Goal: Information Seeking & Learning: Learn about a topic

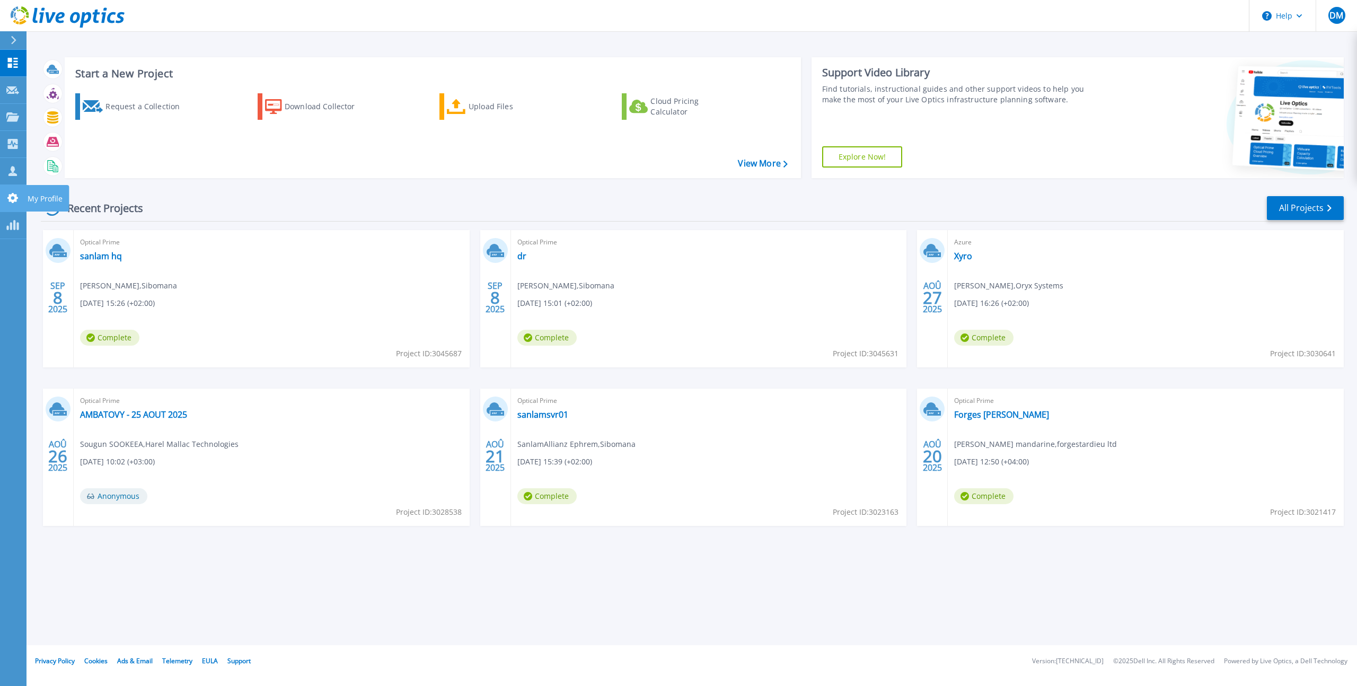
click at [14, 201] on icon at bounding box center [12, 198] width 11 height 10
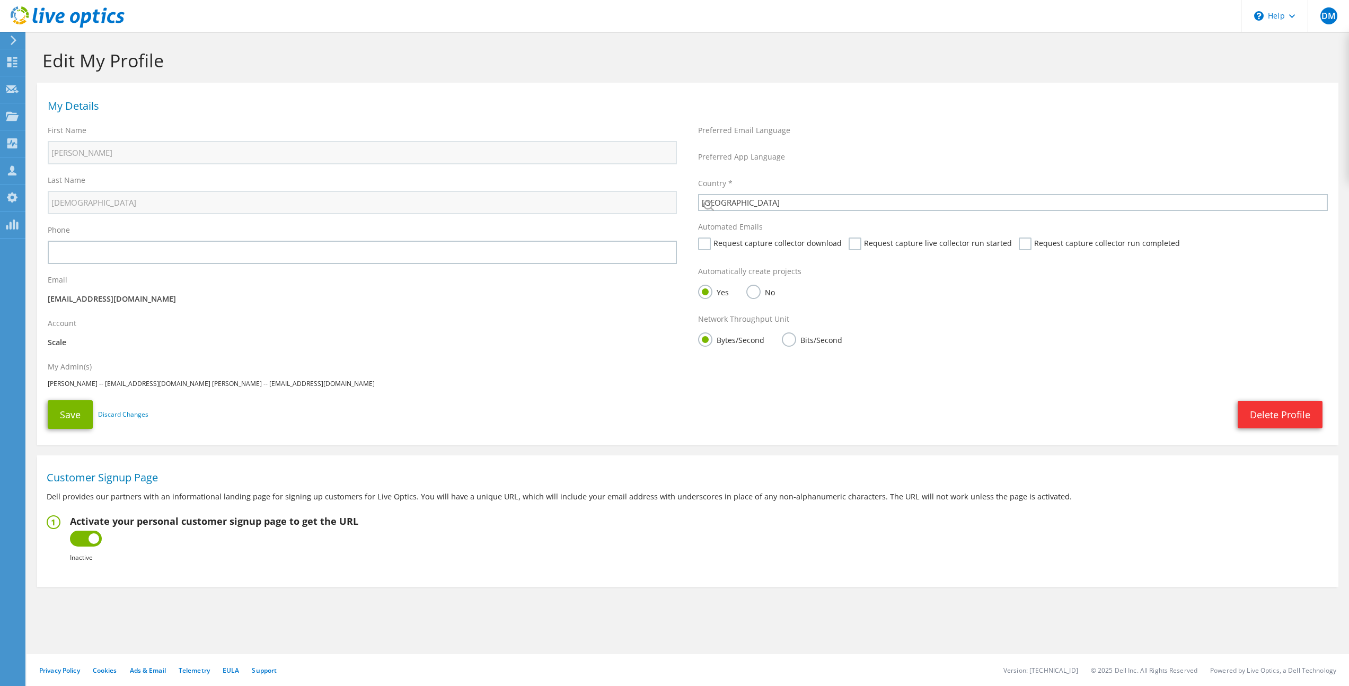
select select "73"
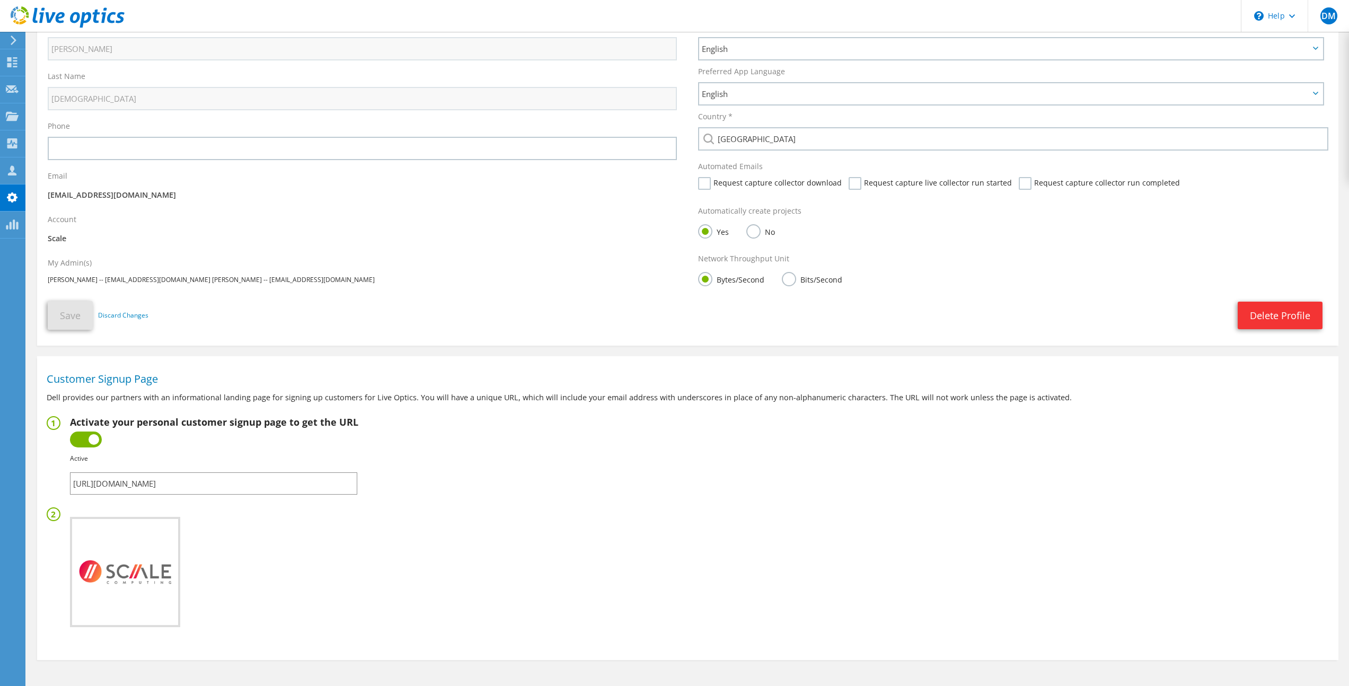
scroll to position [135, 0]
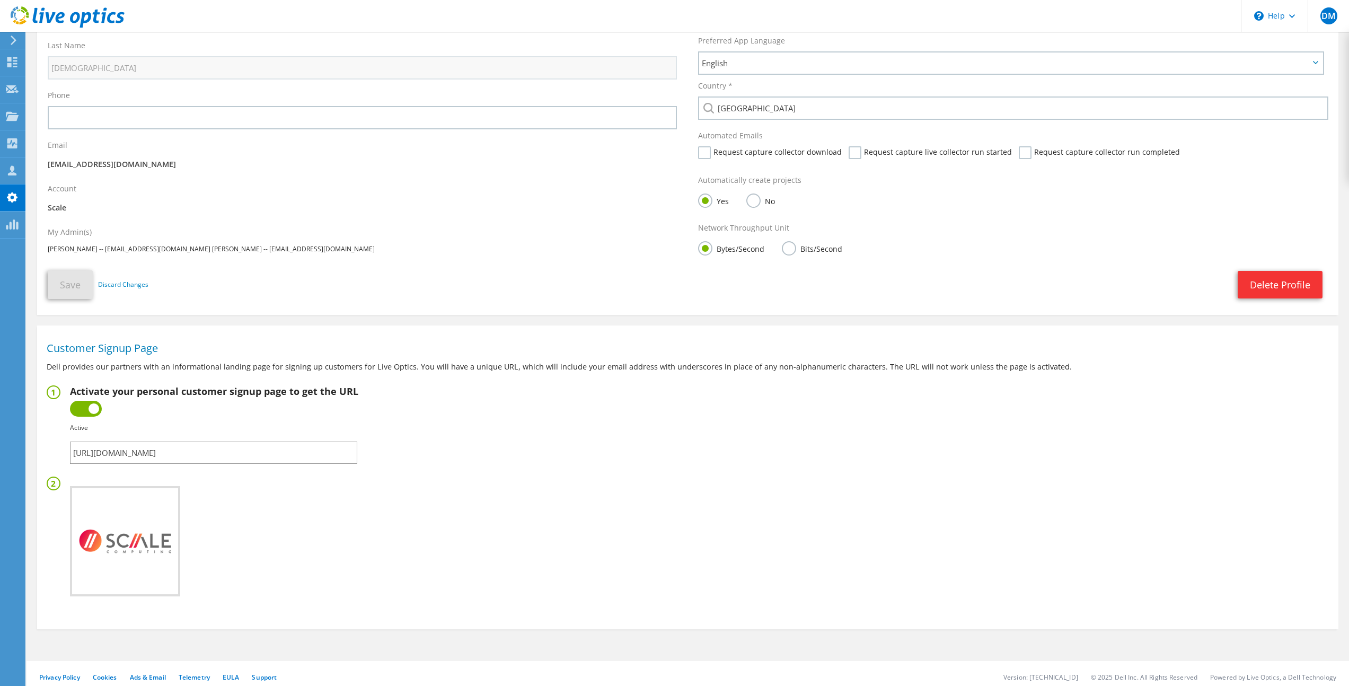
drag, startPoint x: 299, startPoint y: 454, endPoint x: 60, endPoint y: 455, distance: 238.6
click at [61, 455] on fieldset "Activate your personal customer signup page to get the URL Inactive Active Fail…" at bounding box center [688, 424] width 1282 height 78
click at [15, 63] on use at bounding box center [12, 62] width 10 height 10
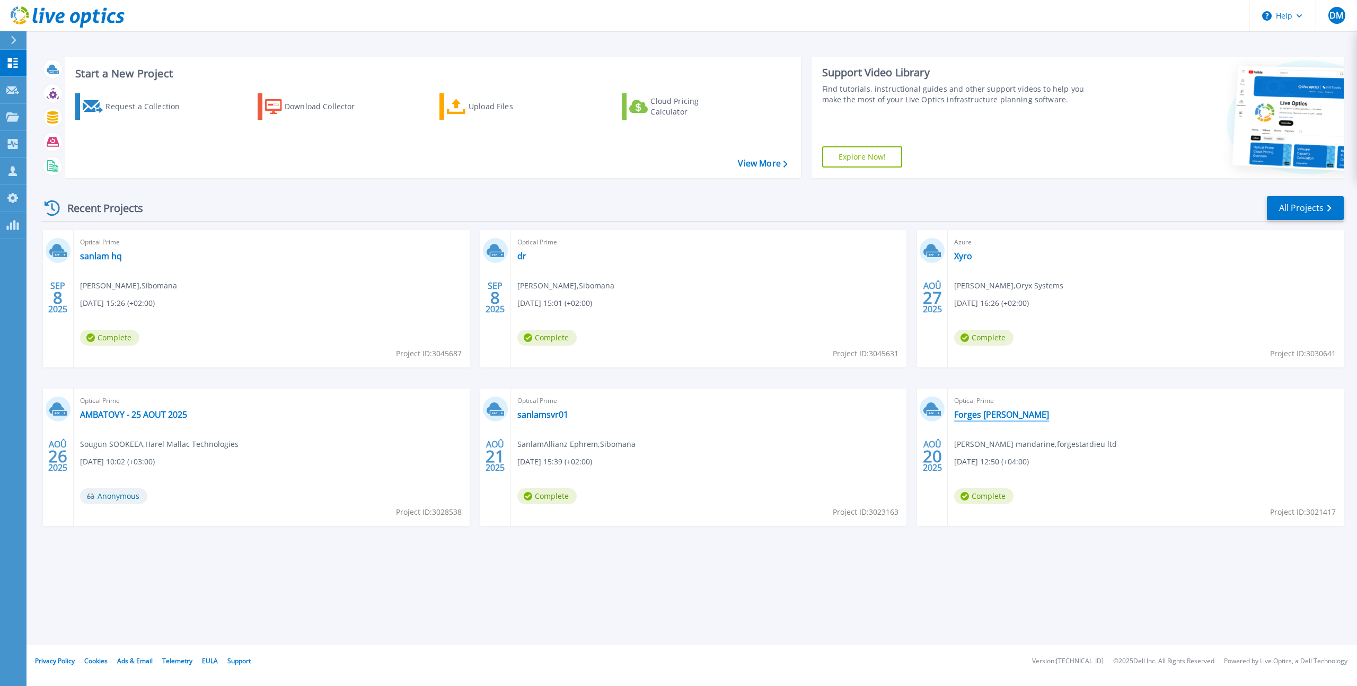
click at [995, 414] on link "Forges [PERSON_NAME]" at bounding box center [1001, 414] width 95 height 11
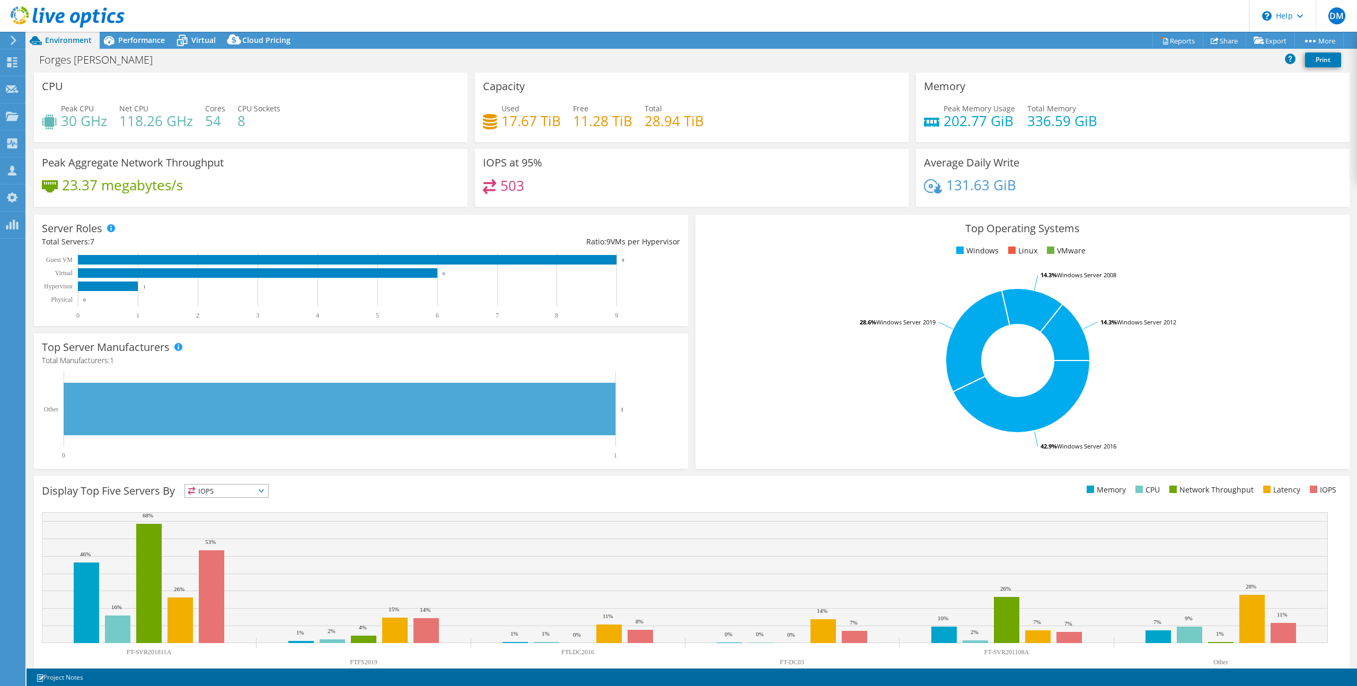
select select "USD"
click at [1219, 37] on link "Share" at bounding box center [1224, 40] width 43 height 16
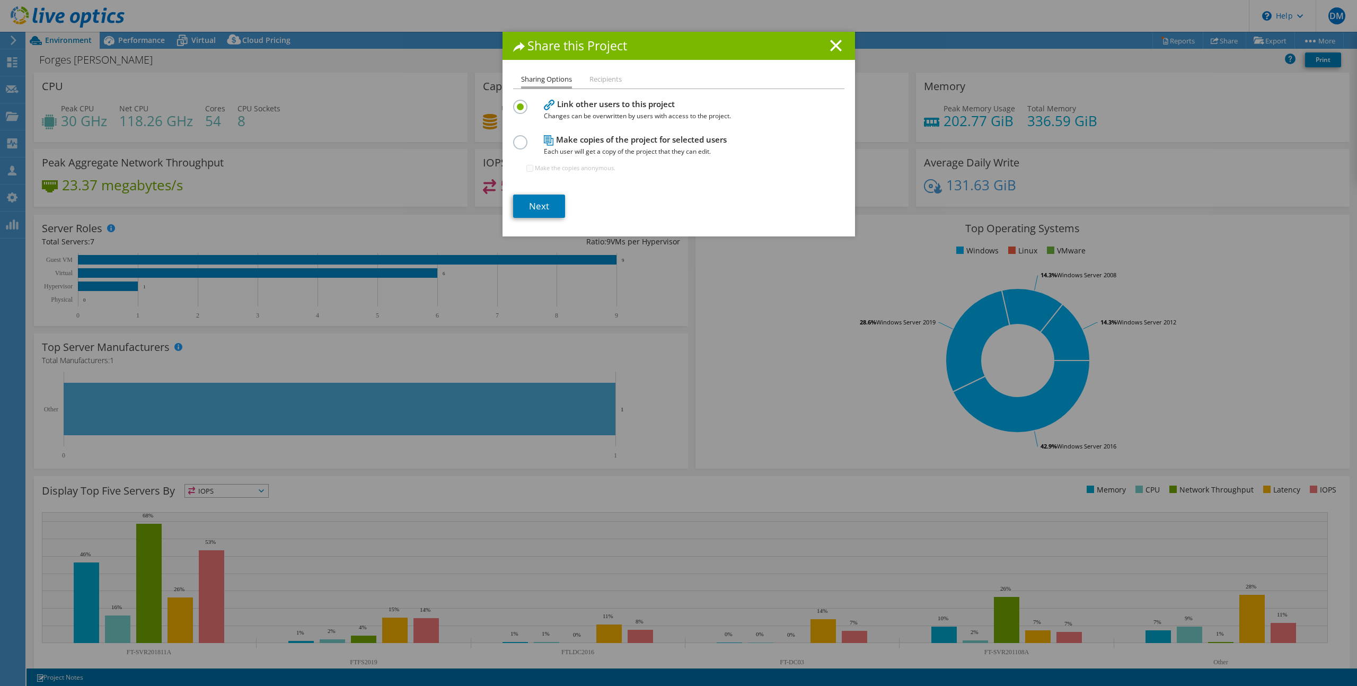
click at [601, 82] on li "Recipients" at bounding box center [606, 79] width 32 height 13
click at [600, 80] on li "Recipients" at bounding box center [606, 79] width 32 height 13
click at [830, 47] on icon at bounding box center [836, 46] width 12 height 12
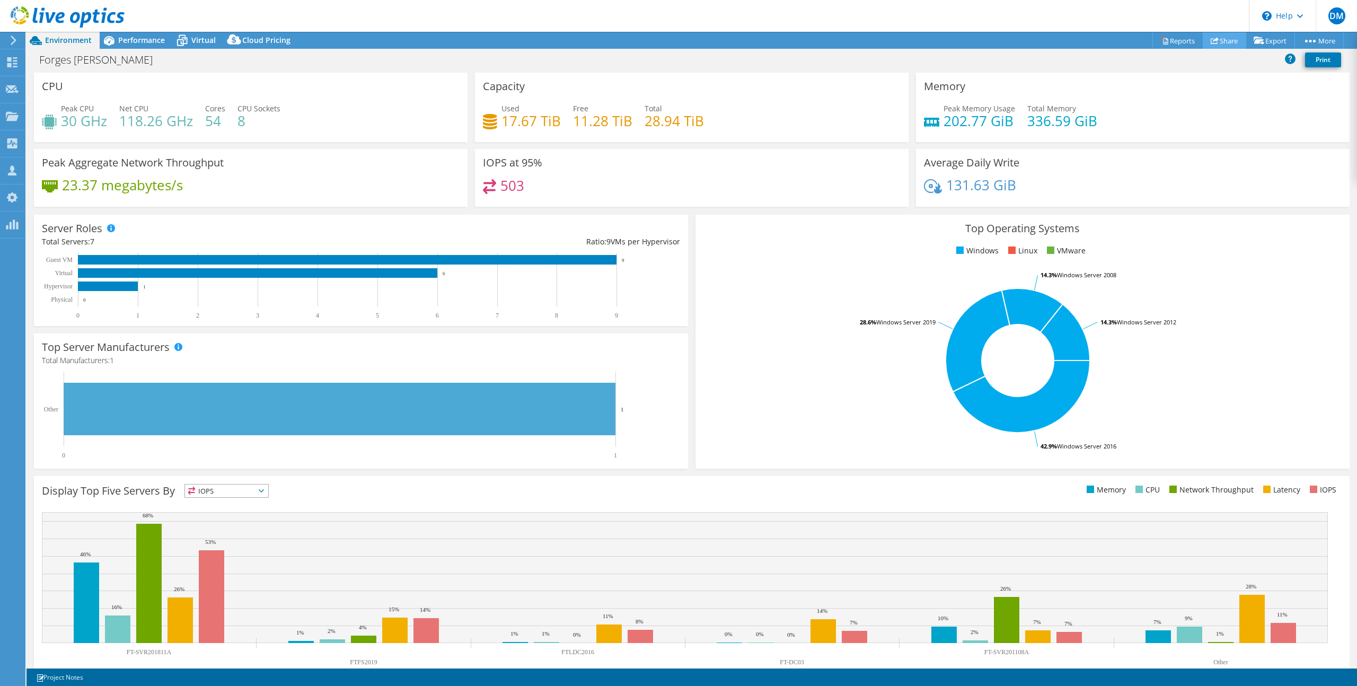
click at [1230, 41] on link "Share" at bounding box center [1224, 40] width 43 height 16
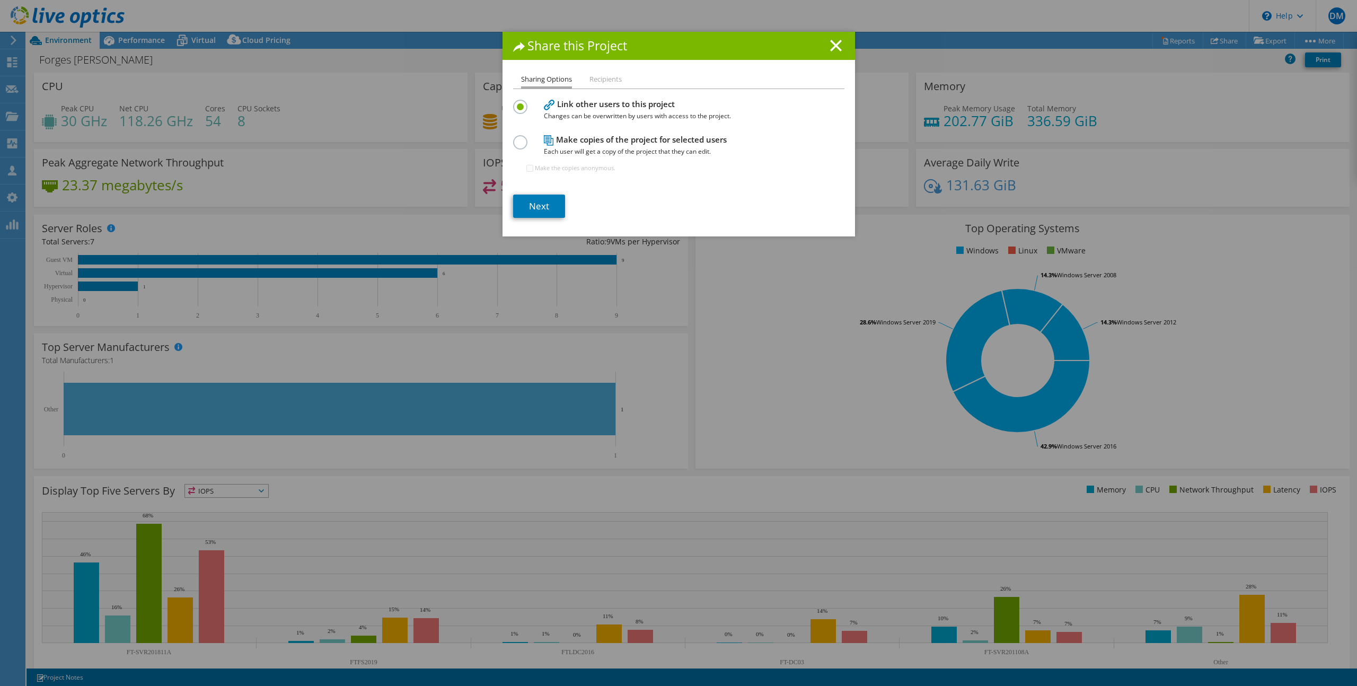
click at [615, 76] on li "Recipients" at bounding box center [606, 79] width 32 height 13
click at [610, 77] on li "Recipients" at bounding box center [606, 79] width 32 height 13
click at [526, 212] on link "Next" at bounding box center [539, 206] width 52 height 23
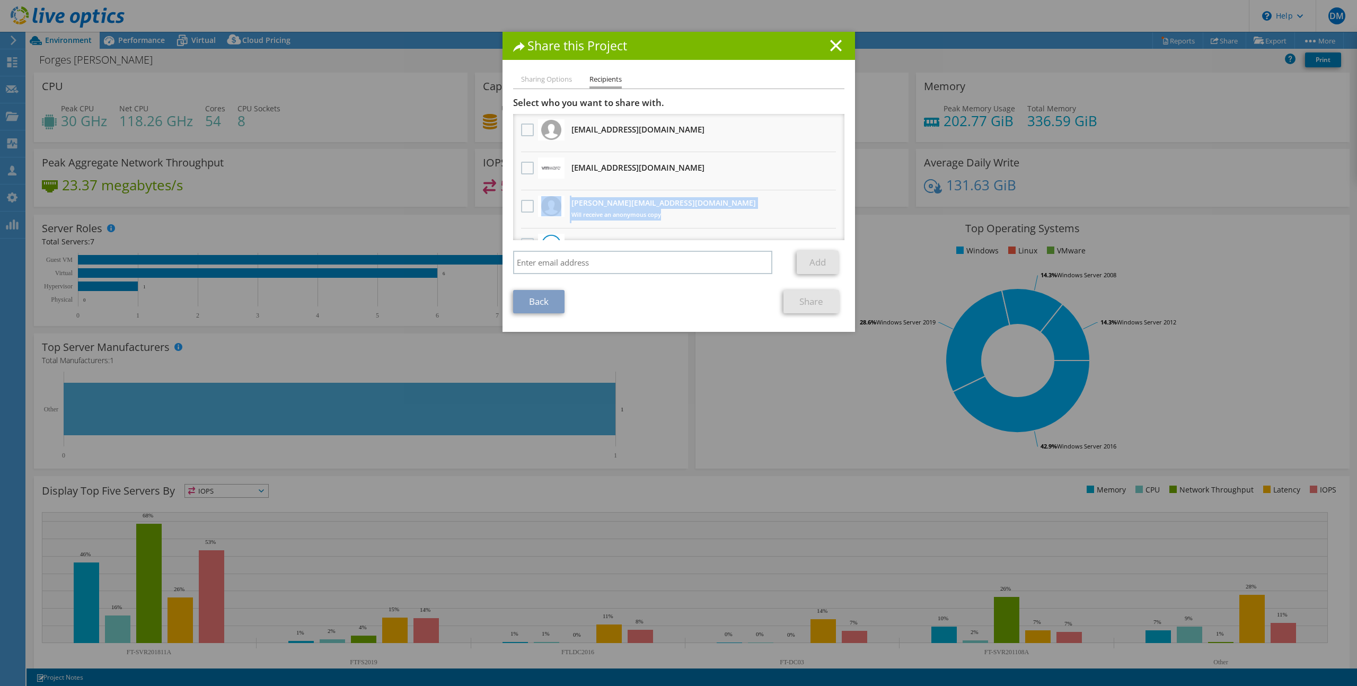
drag, startPoint x: 668, startPoint y: 204, endPoint x: 560, endPoint y: 204, distance: 108.7
click at [560, 204] on li "philippe.lefebvre@cdw.ca Will receive an anonymous copy" at bounding box center [678, 209] width 331 height 38
drag, startPoint x: 702, startPoint y: 128, endPoint x: 567, endPoint y: 131, distance: 135.8
click at [567, 131] on li "w.mandarine@forgestardieu.com Will receive an anonymous copy" at bounding box center [678, 133] width 331 height 38
drag, startPoint x: 679, startPoint y: 167, endPoint x: 569, endPoint y: 170, distance: 109.8
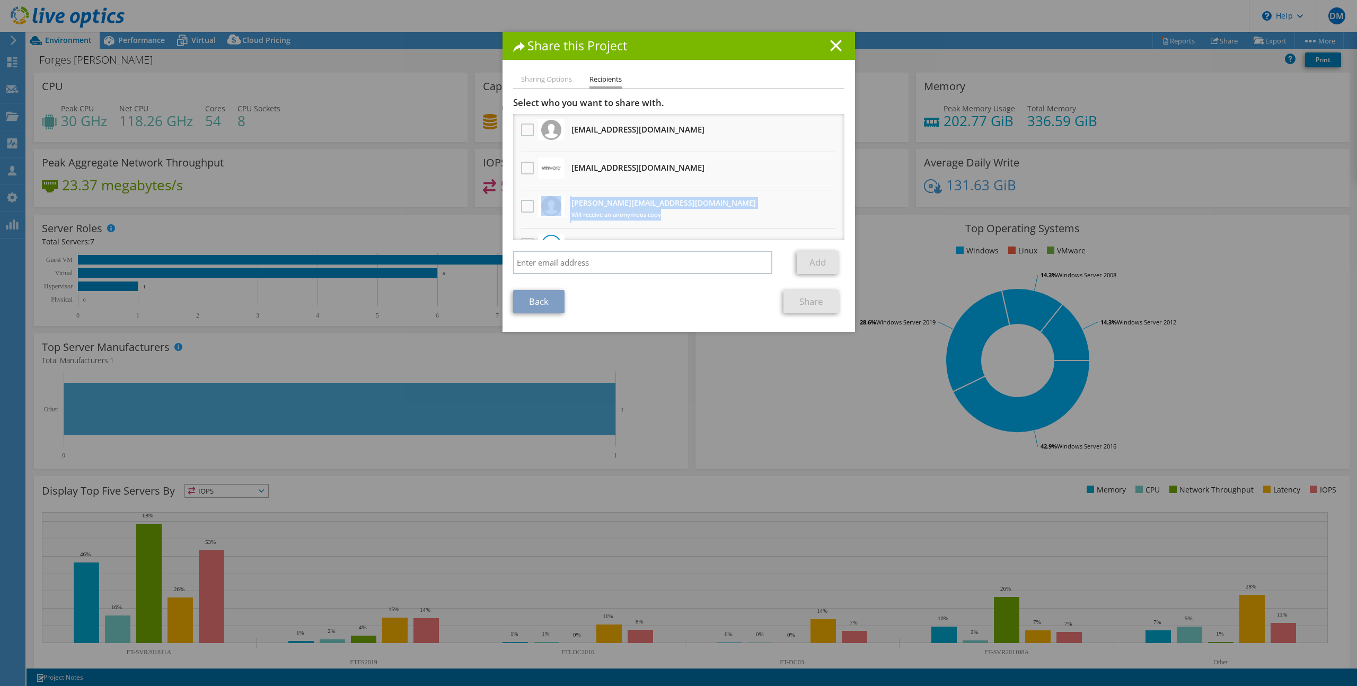
click at [569, 170] on li "louattesting@vmware.com Will receive an anonymous copy" at bounding box center [678, 171] width 331 height 38
click at [835, 43] on line at bounding box center [836, 45] width 11 height 11
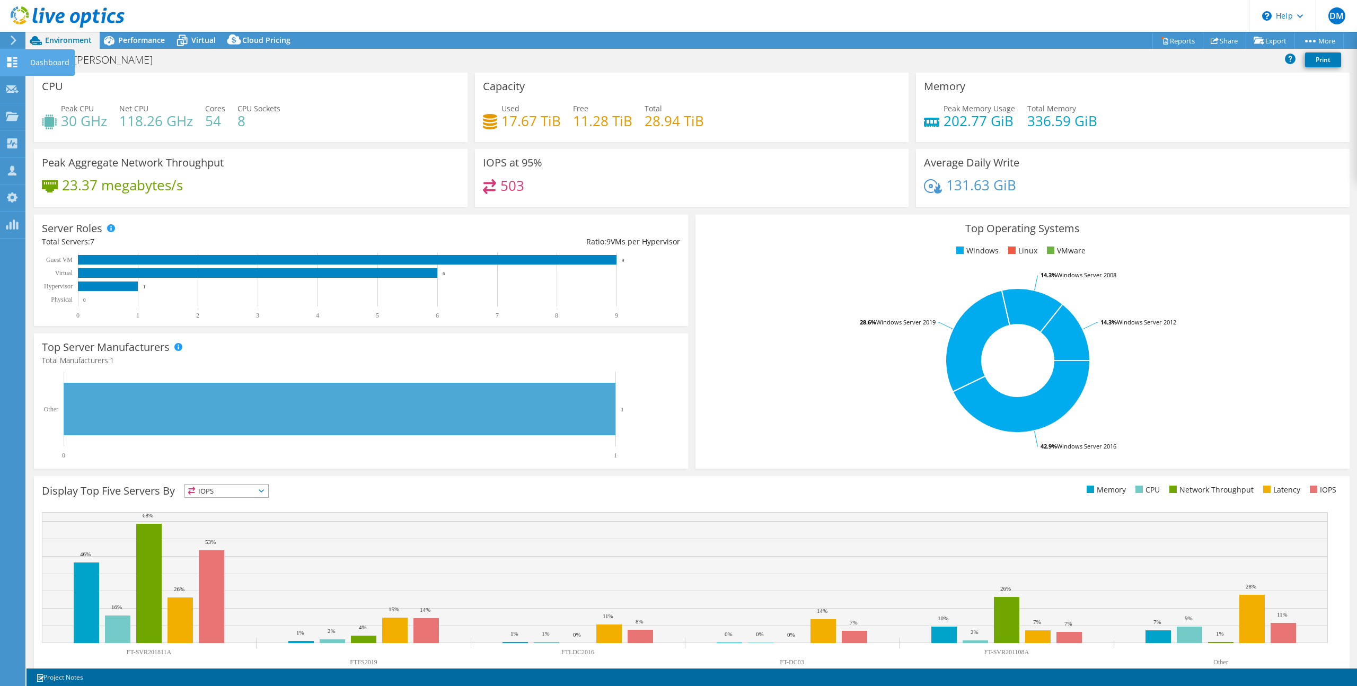
click at [6, 61] on icon at bounding box center [12, 62] width 13 height 10
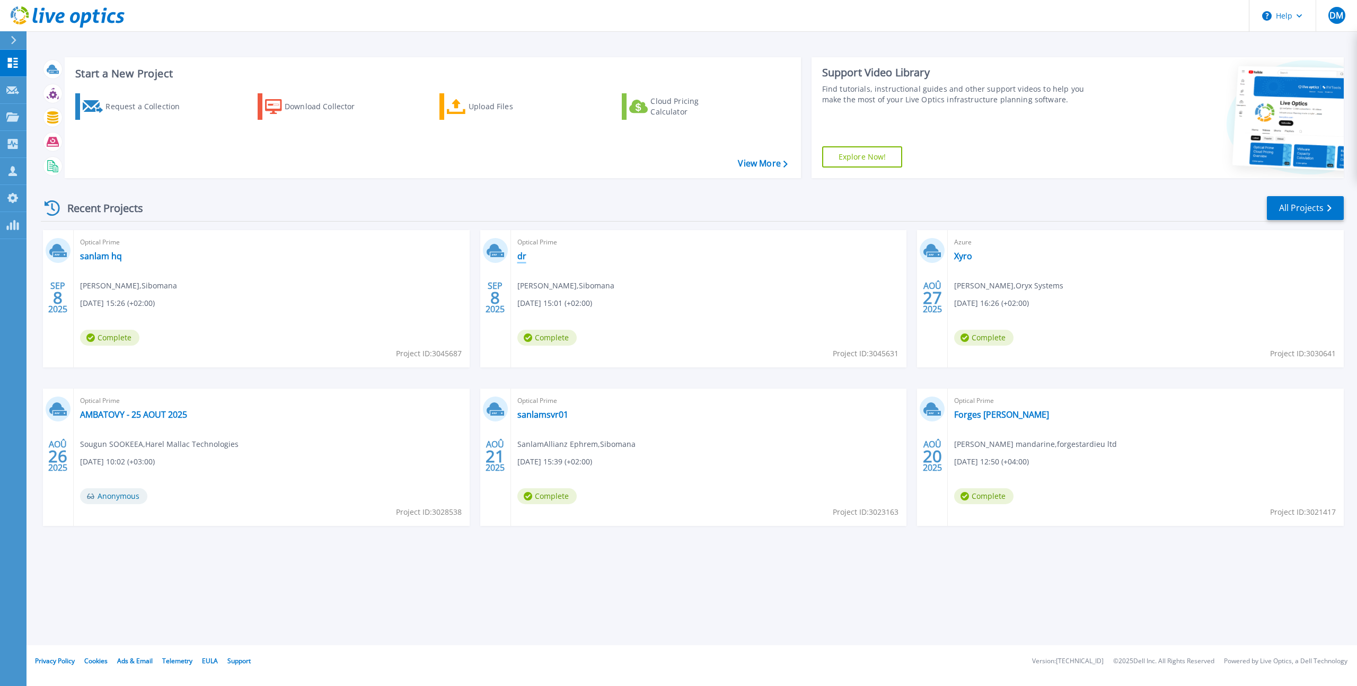
click at [525, 257] on link "dr" at bounding box center [521, 256] width 9 height 11
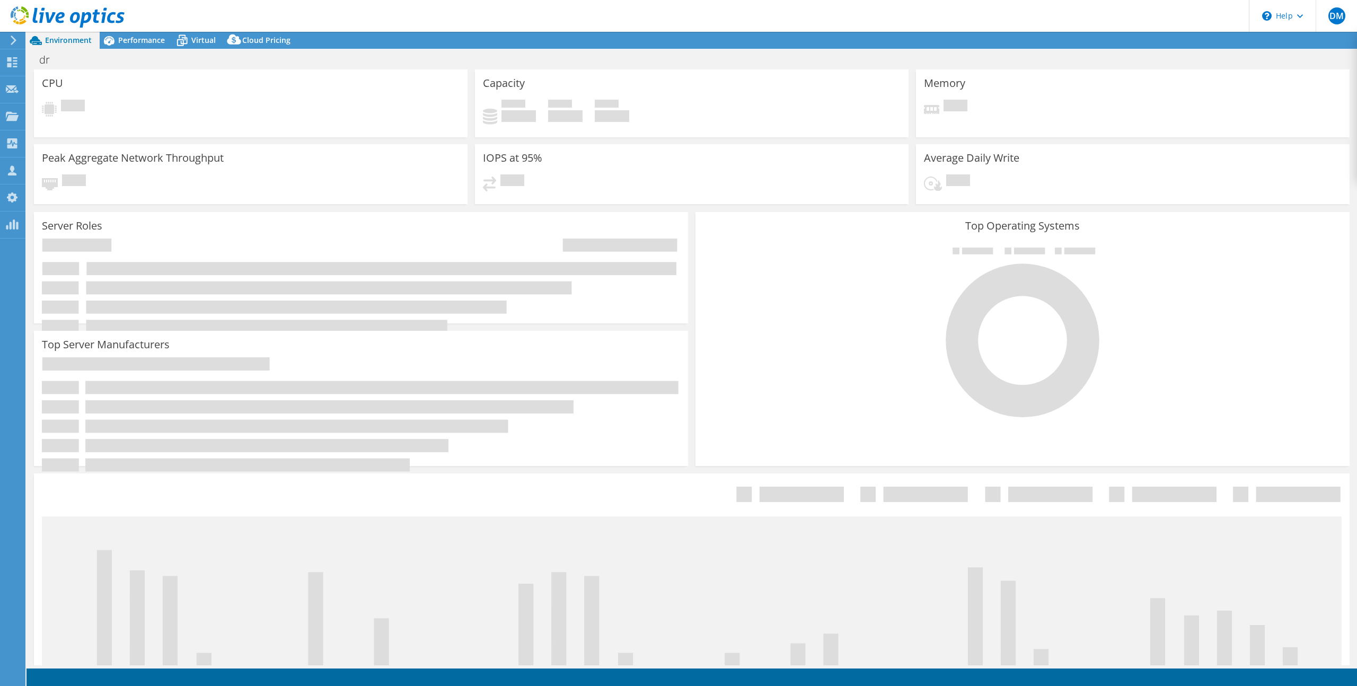
select select "USD"
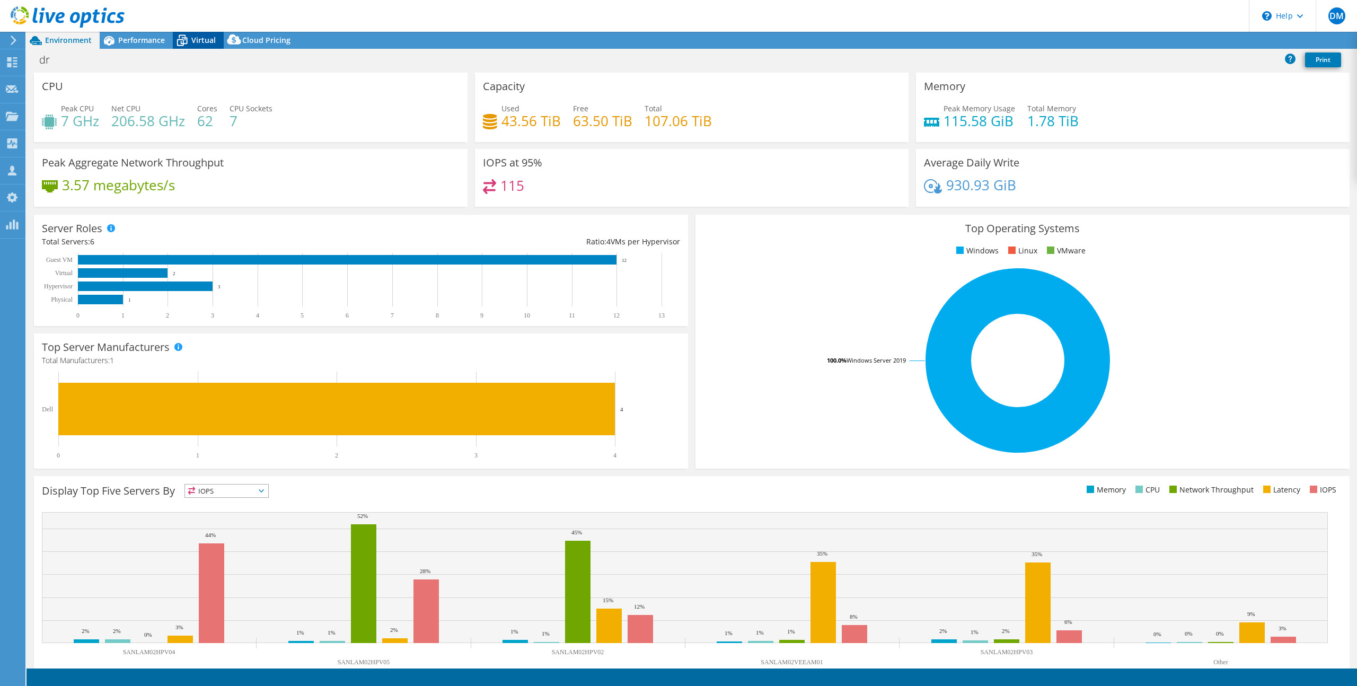
click at [204, 40] on span "Virtual" at bounding box center [203, 40] width 24 height 10
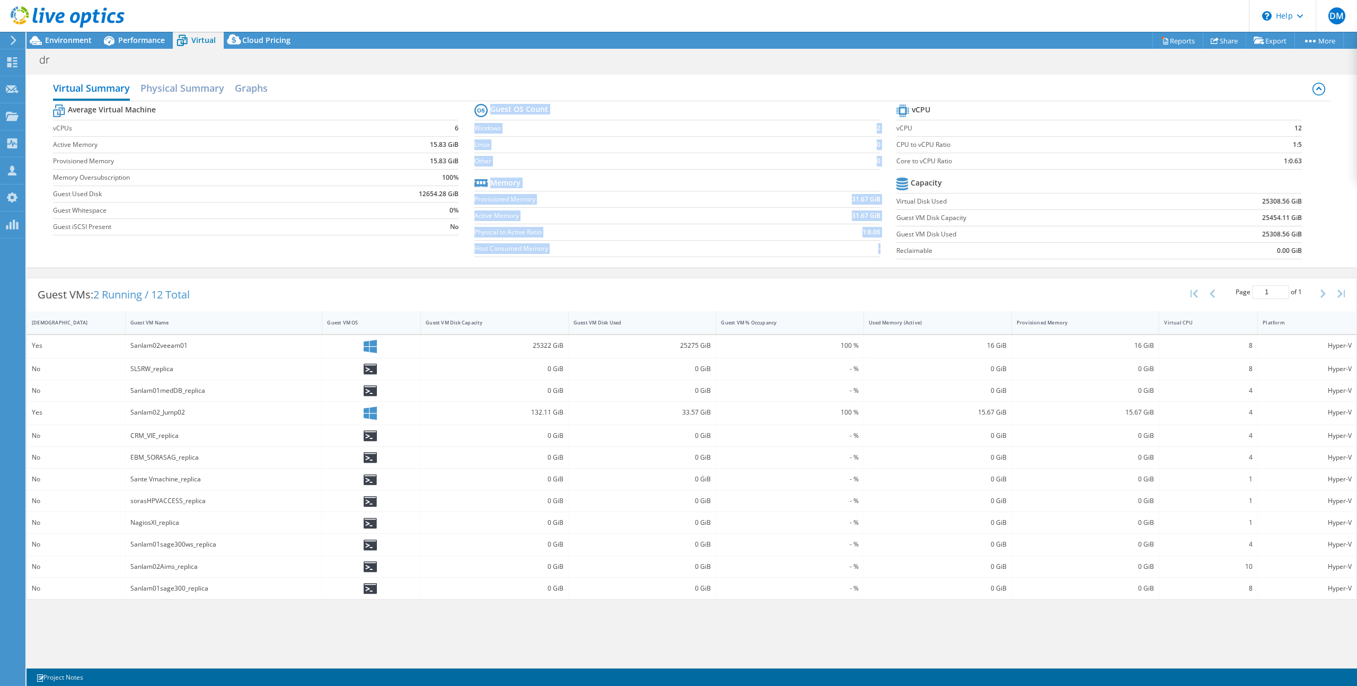
drag, startPoint x: 1304, startPoint y: 128, endPoint x: 894, endPoint y: 112, distance: 410.1
click at [894, 112] on div "Average Virtual Machine vCPUs 6 Active Memory 15.83 GiB Provisioned Memory 15.8…" at bounding box center [692, 182] width 1278 height 163
click at [905, 109] on icon at bounding box center [903, 111] width 8 height 8
drag, startPoint x: 900, startPoint y: 103, endPoint x: 1305, endPoint y: 130, distance: 406.5
click at [1305, 130] on section "vCPU vCPU 12 CPU to vCPU Ratio 1:5 Core to vCPU Ratio 1:0.63 Capacity Virtual D…" at bounding box center [1106, 183] width 421 height 163
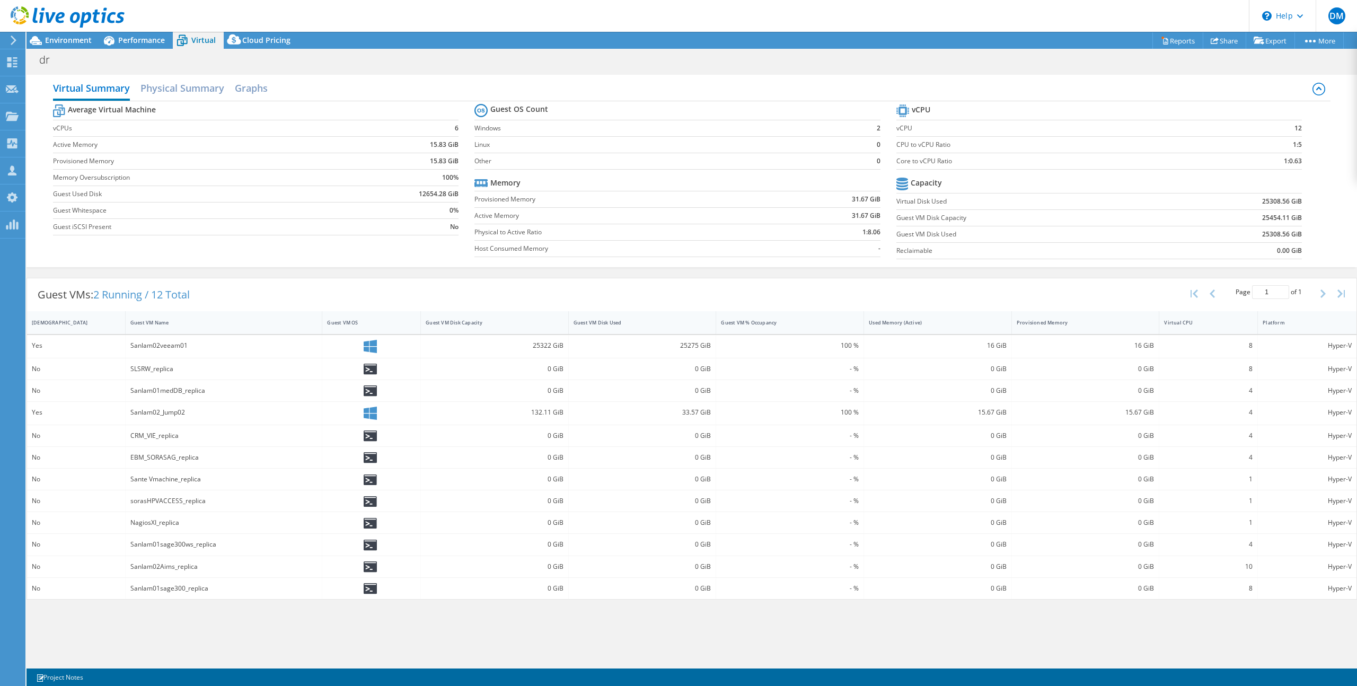
click at [655, 199] on label "Provisioned Memory" at bounding box center [623, 199] width 298 height 11
drag, startPoint x: 472, startPoint y: 198, endPoint x: 882, endPoint y: 200, distance: 410.3
click at [882, 200] on div "Average Virtual Machine vCPUs 6 Active Memory 15.83 GiB Provisioned Memory 15.8…" at bounding box center [692, 182] width 1278 height 163
click at [1028, 193] on td "Virtual Disk Used" at bounding box center [1029, 201] width 266 height 16
drag, startPoint x: 1307, startPoint y: 235, endPoint x: 938, endPoint y: 237, distance: 369.0
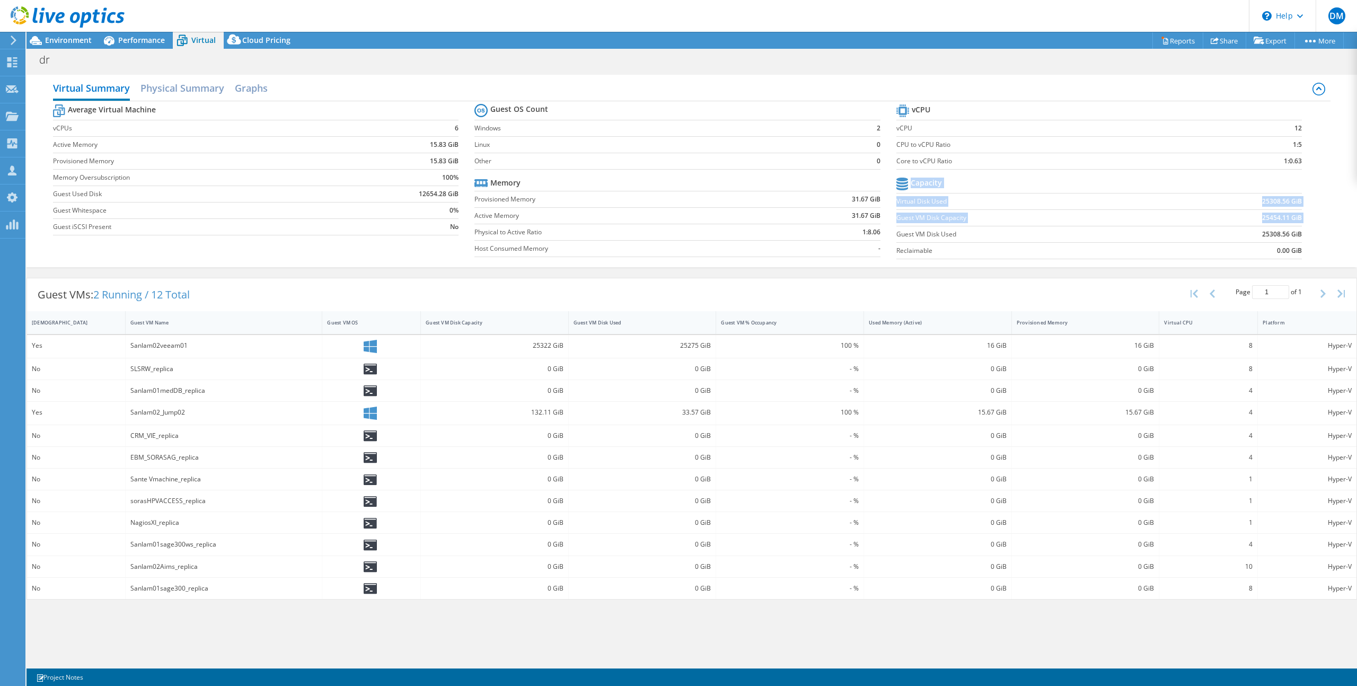
click at [898, 235] on section "vCPU vCPU 12 CPU to vCPU Ratio 1:5 Core to vCPU Ratio 1:0.63 Capacity Virtual D…" at bounding box center [1106, 183] width 421 height 163
click at [1314, 191] on section "vCPU vCPU 12 CPU to vCPU Ratio 1:5 Core to vCPU Ratio 1:0.63 Capacity Virtual D…" at bounding box center [1106, 183] width 421 height 163
drag, startPoint x: 1301, startPoint y: 204, endPoint x: 894, endPoint y: 199, distance: 406.6
click at [894, 199] on div "Average Virtual Machine vCPUs 6 Active Memory 15.83 GiB Provisioned Memory 15.8…" at bounding box center [692, 182] width 1278 height 163
click at [949, 204] on label "Virtual Disk Used" at bounding box center [1029, 201] width 266 height 11
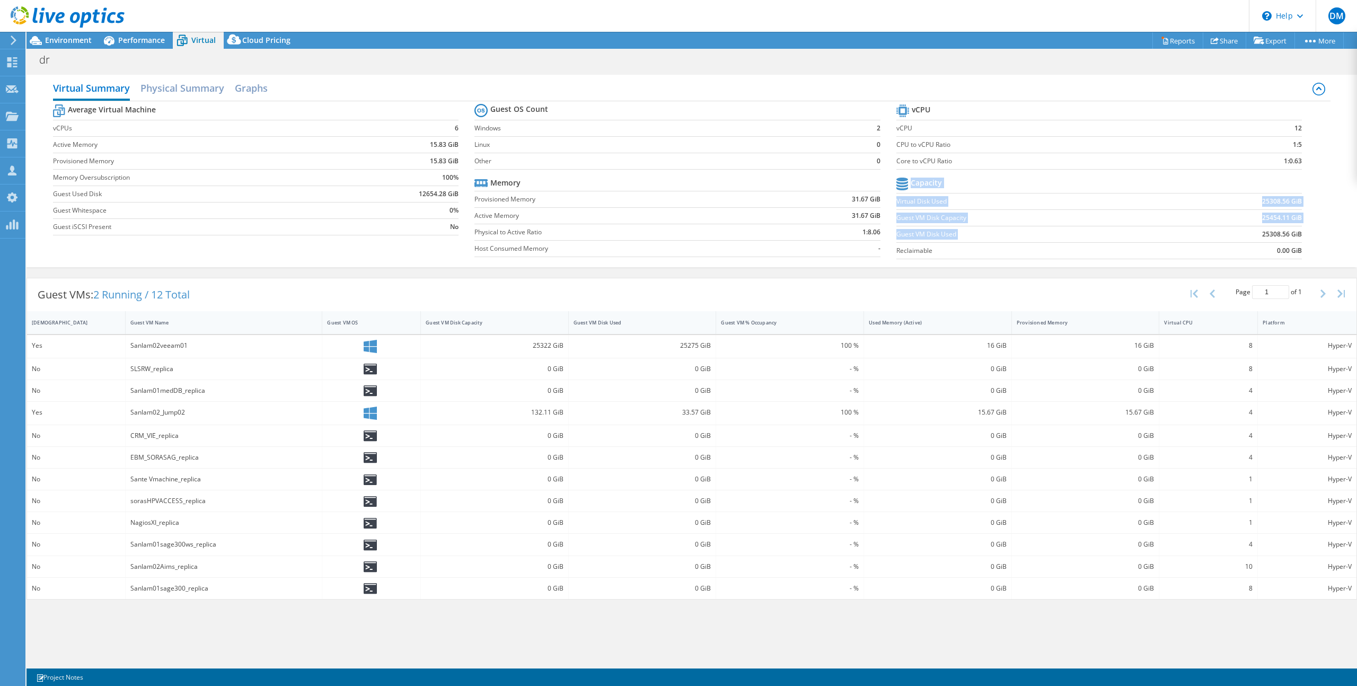
drag, startPoint x: 1308, startPoint y: 236, endPoint x: 1242, endPoint y: 236, distance: 66.8
click at [1242, 236] on section "vCPU vCPU 12 CPU to vCPU Ratio 1:5 Core to vCPU Ratio 1:0.63 Capacity Virtual D…" at bounding box center [1106, 183] width 421 height 163
click at [1242, 236] on td "25308.56 GiB" at bounding box center [1232, 234] width 140 height 16
drag, startPoint x: 975, startPoint y: 232, endPoint x: 893, endPoint y: 232, distance: 82.7
click at [897, 234] on label "Guest VM Disk Used" at bounding box center [1029, 234] width 266 height 11
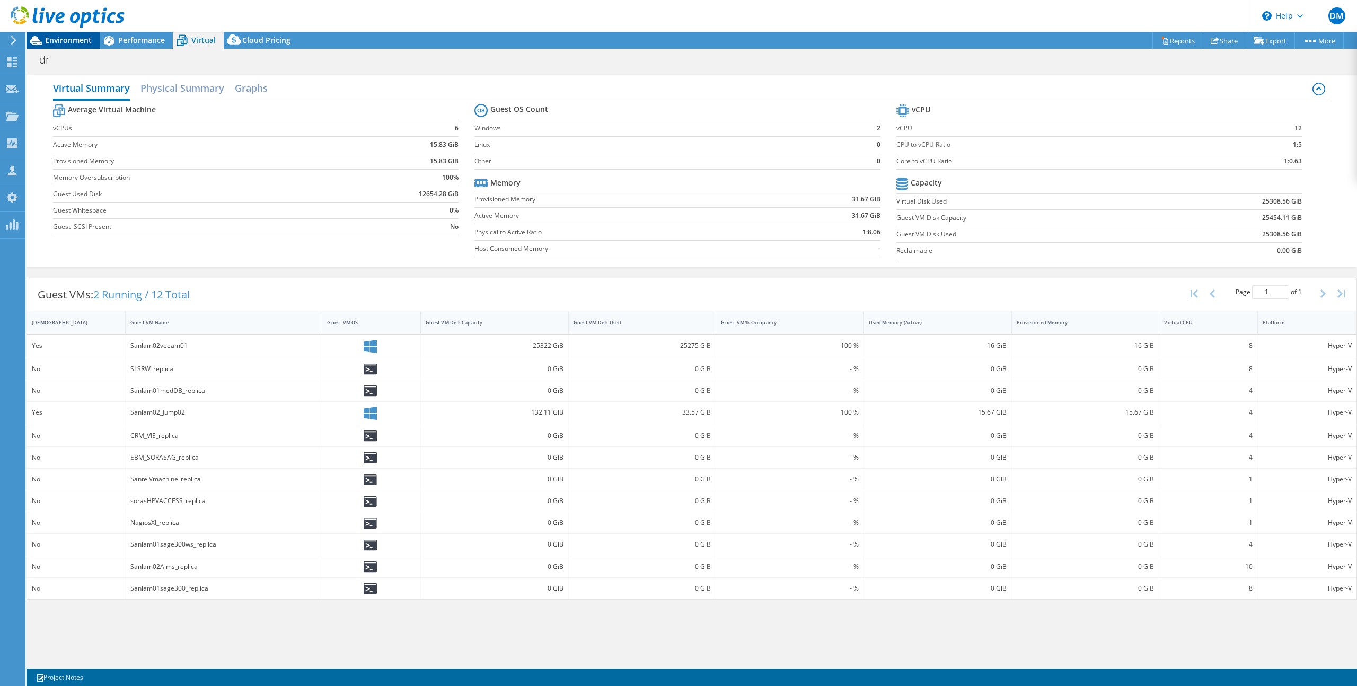
click at [58, 37] on span "Environment" at bounding box center [68, 40] width 47 height 10
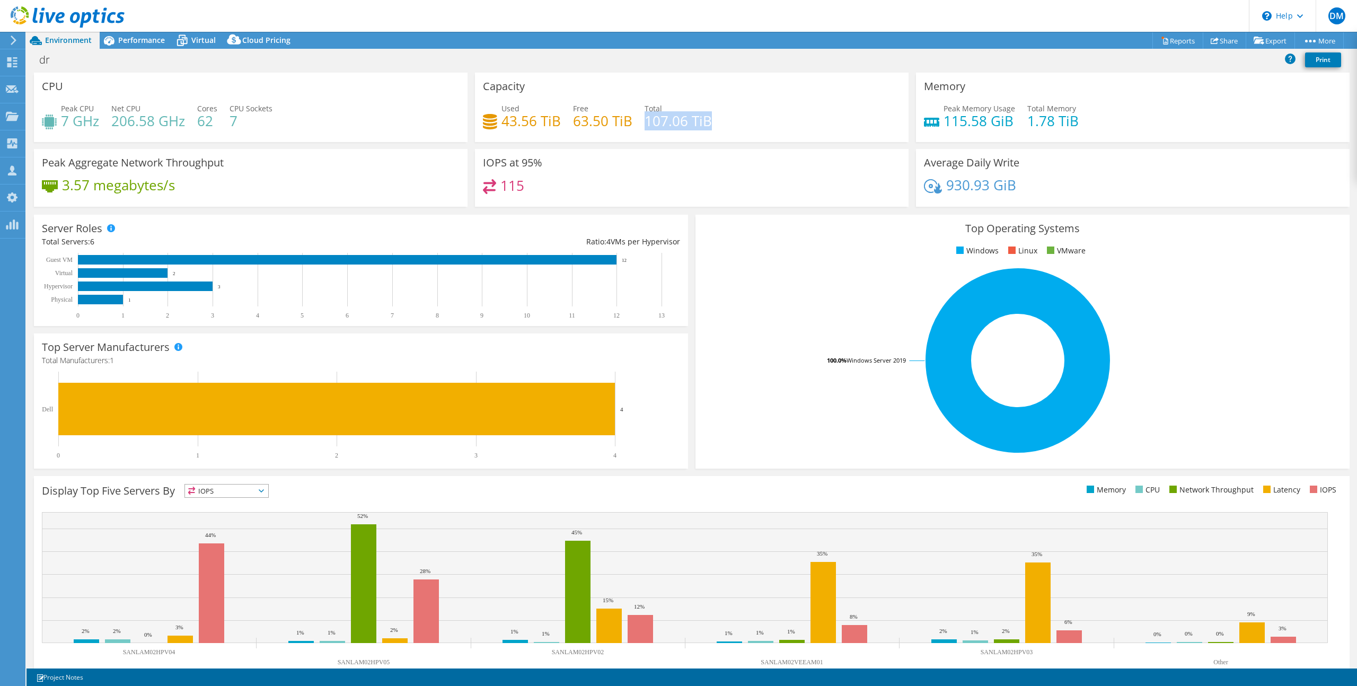
drag, startPoint x: 644, startPoint y: 119, endPoint x: 735, endPoint y: 120, distance: 91.2
click at [735, 120] on div "Used 43.56 TiB Free 63.50 TiB Total 107.06 TiB" at bounding box center [692, 120] width 418 height 34
click at [741, 129] on div "Used 43.56 TiB Free 63.50 TiB Total 107.06 TiB" at bounding box center [692, 120] width 418 height 34
drag, startPoint x: 551, startPoint y: 122, endPoint x: 489, endPoint y: 113, distance: 62.6
click at [489, 113] on div "Used 43.56 TiB" at bounding box center [522, 115] width 78 height 24
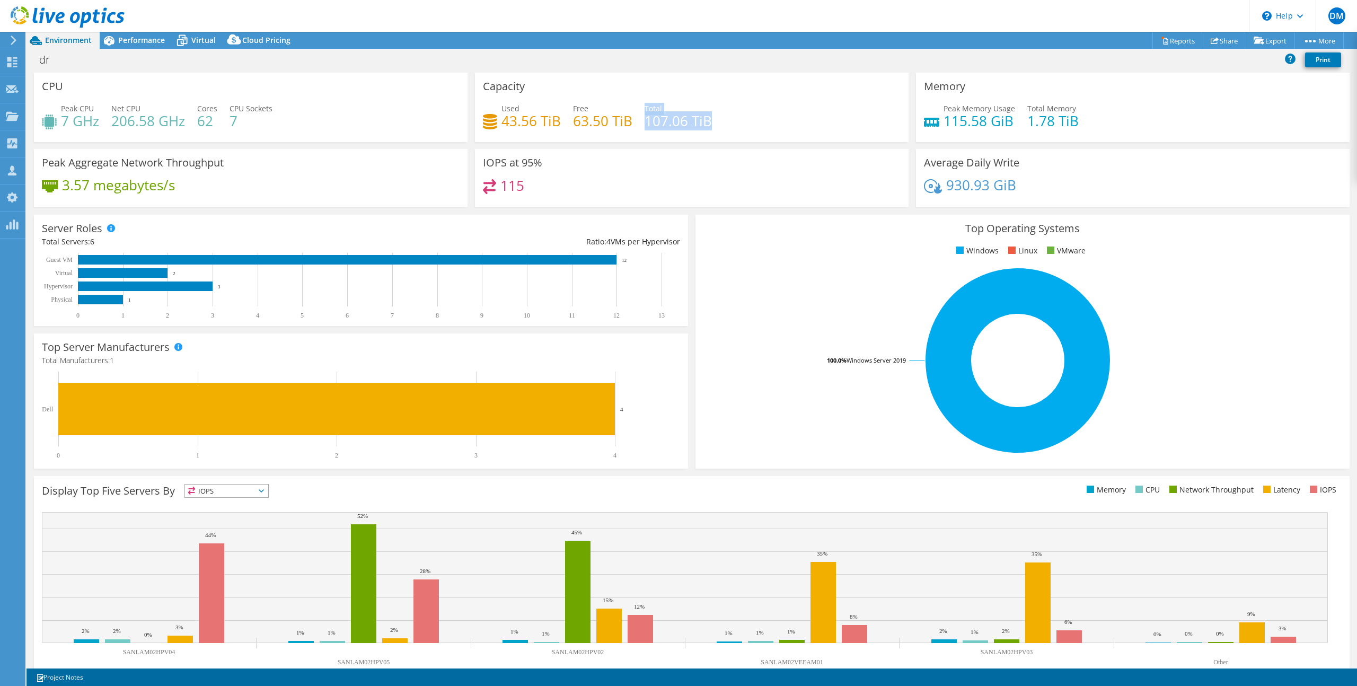
drag, startPoint x: 723, startPoint y: 119, endPoint x: 643, endPoint y: 110, distance: 81.1
click at [643, 110] on div "Used 43.56 TiB Free 63.50 TiB Total 107.06 TiB" at bounding box center [692, 120] width 418 height 34
drag, startPoint x: 558, startPoint y: 120, endPoint x: 354, endPoint y: 140, distance: 205.1
click at [498, 112] on div "Used 43.56 TiB Free 63.50 TiB Total 107.06 TiB" at bounding box center [692, 120] width 418 height 34
click at [193, 37] on span "Virtual" at bounding box center [203, 40] width 24 height 10
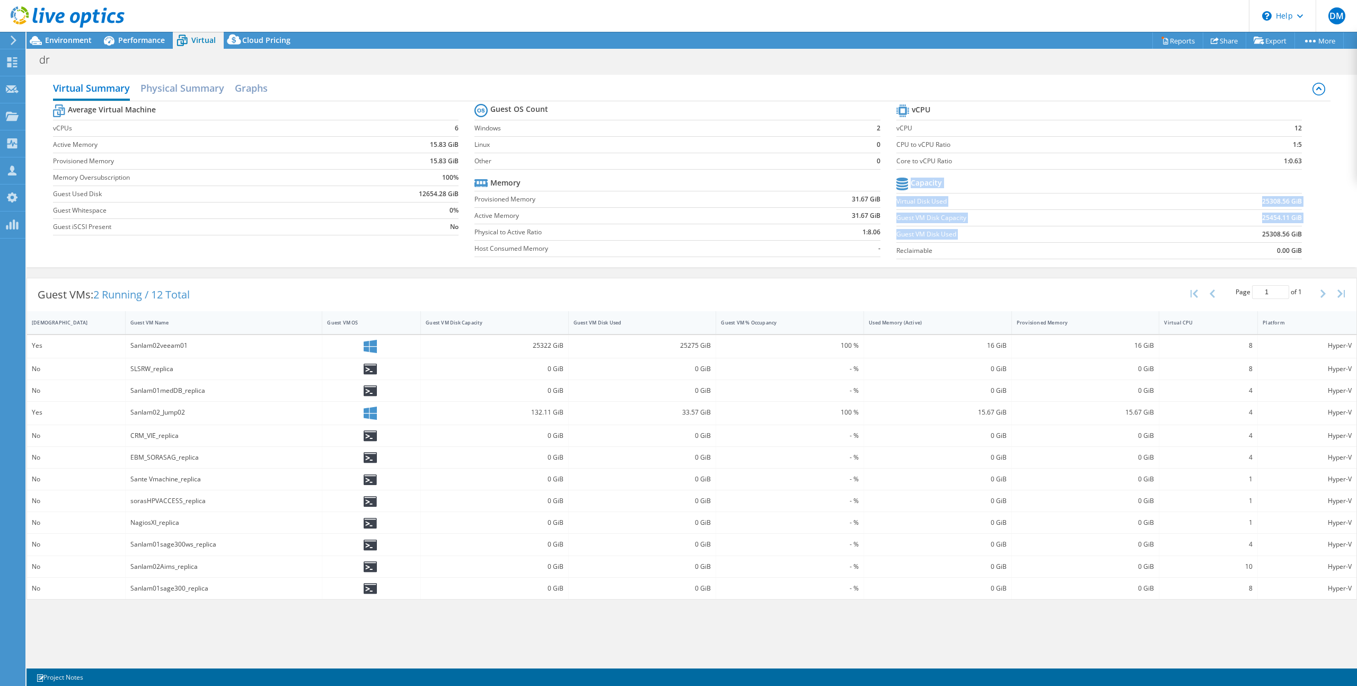
drag, startPoint x: 1304, startPoint y: 234, endPoint x: 1256, endPoint y: 234, distance: 48.2
click at [1256, 234] on section "vCPU vCPU 12 CPU to vCPU Ratio 1:5 Core to vCPU Ratio 1:0.63 Capacity Virtual D…" at bounding box center [1106, 183] width 421 height 163
click at [1256, 234] on td "25308.56 GiB" at bounding box center [1232, 234] width 140 height 16
drag, startPoint x: 978, startPoint y: 233, endPoint x: 894, endPoint y: 233, distance: 84.3
click at [894, 233] on div "Average Virtual Machine vCPUs 6 Active Memory 15.83 GiB Provisioned Memory 15.8…" at bounding box center [692, 182] width 1278 height 163
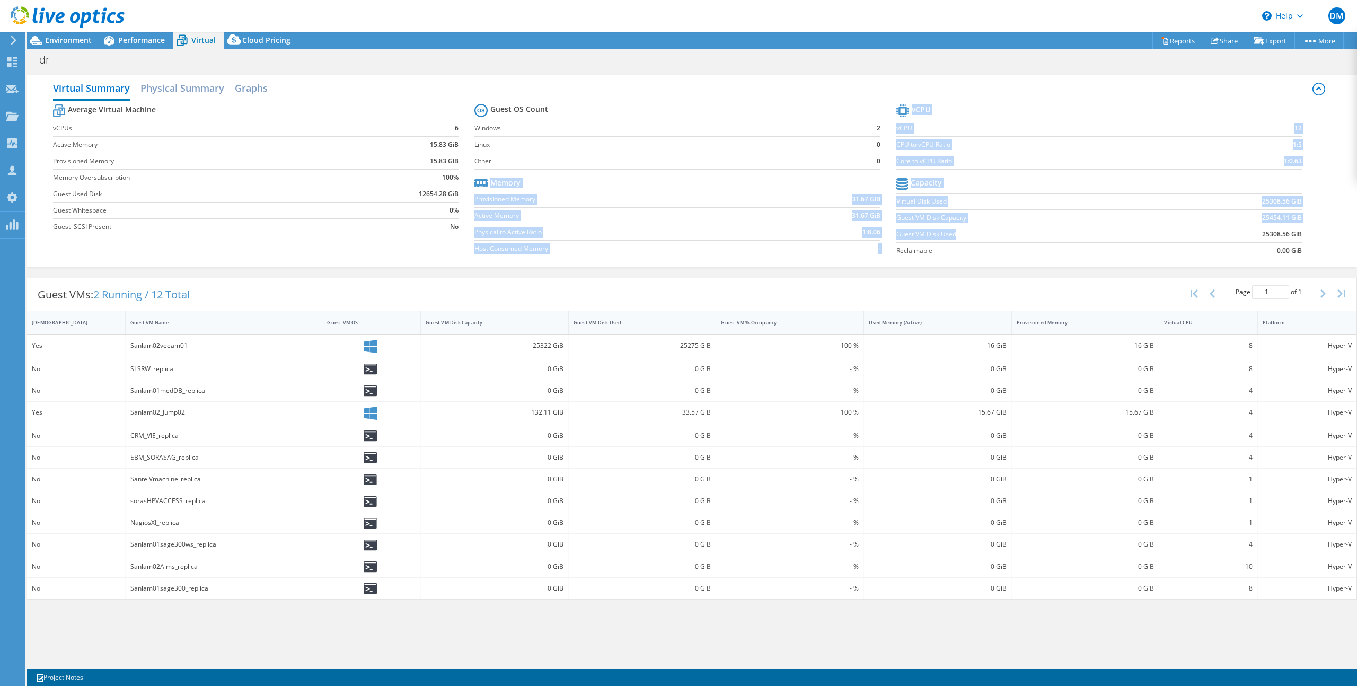
click at [901, 234] on label "Guest VM Disk Used" at bounding box center [1029, 234] width 266 height 11
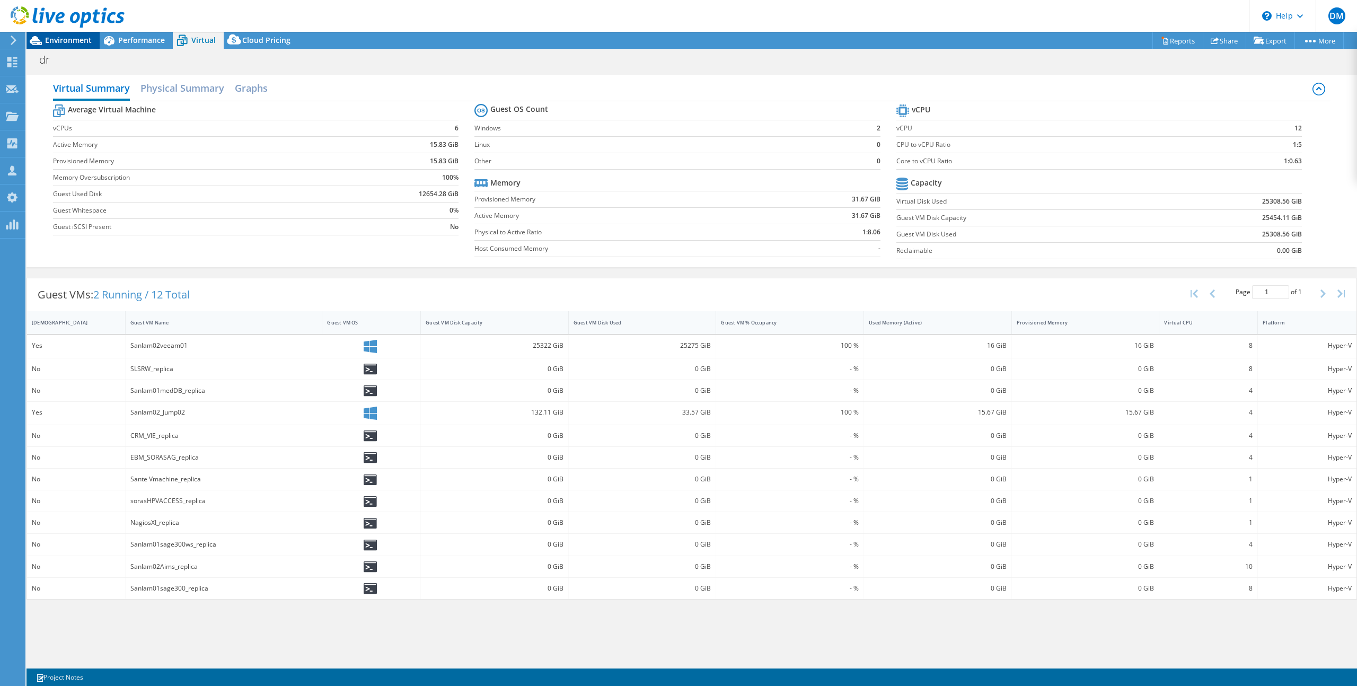
click at [59, 40] on span "Environment" at bounding box center [68, 40] width 47 height 10
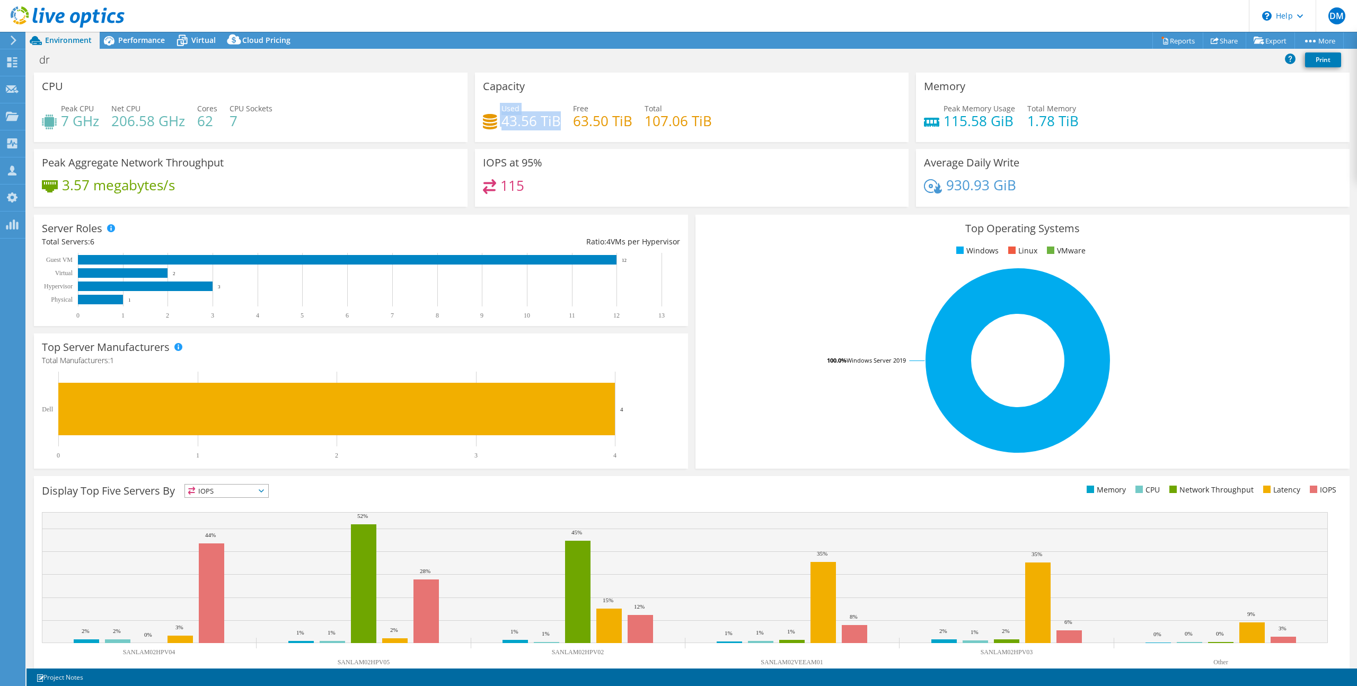
drag, startPoint x: 555, startPoint y: 122, endPoint x: 496, endPoint y: 120, distance: 58.9
click at [496, 120] on div "Used 43.56 TiB" at bounding box center [522, 115] width 78 height 24
drag, startPoint x: 186, startPoint y: 37, endPoint x: 362, endPoint y: 101, distance: 186.8
click at [186, 37] on icon at bounding box center [182, 40] width 19 height 19
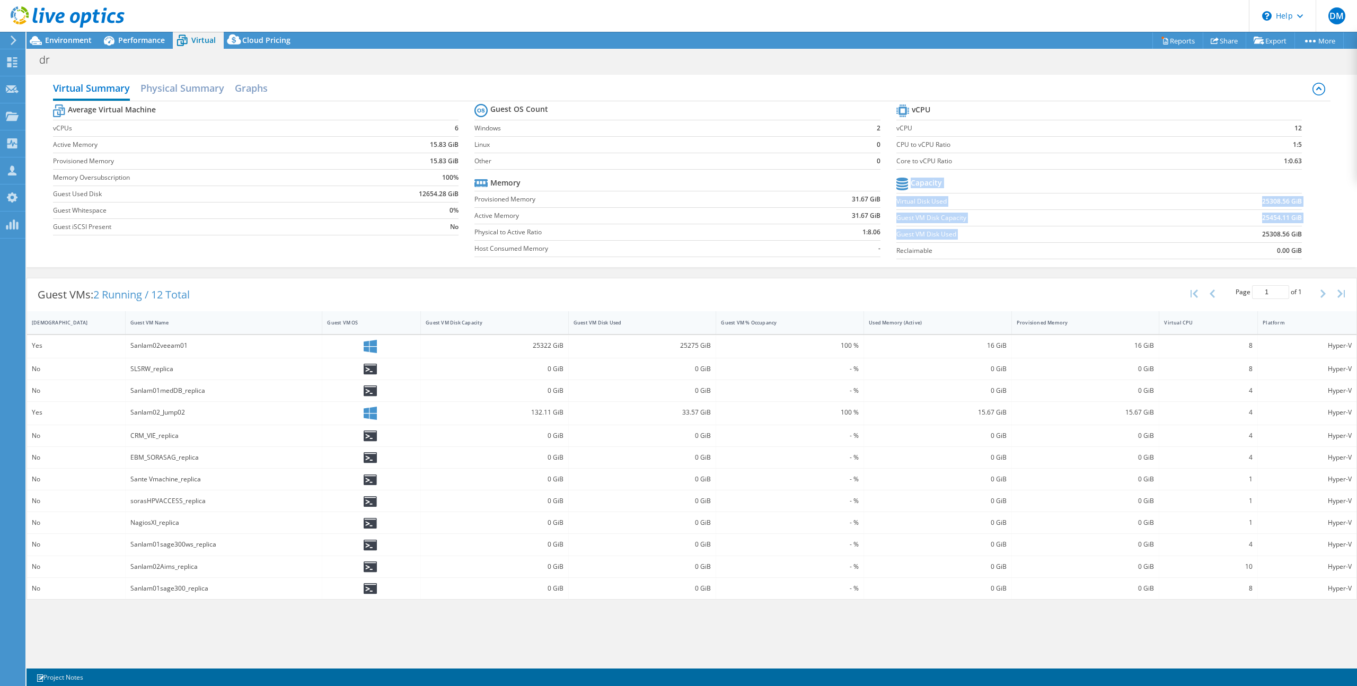
drag, startPoint x: 1289, startPoint y: 233, endPoint x: 1240, endPoint y: 234, distance: 49.3
click at [1240, 234] on section "vCPU vCPU 12 CPU to vCPU Ratio 1:5 Core to vCPU Ratio 1:0.63 Capacity Virtual D…" at bounding box center [1106, 183] width 421 height 163
click at [76, 45] on span "Environment" at bounding box center [68, 40] width 47 height 10
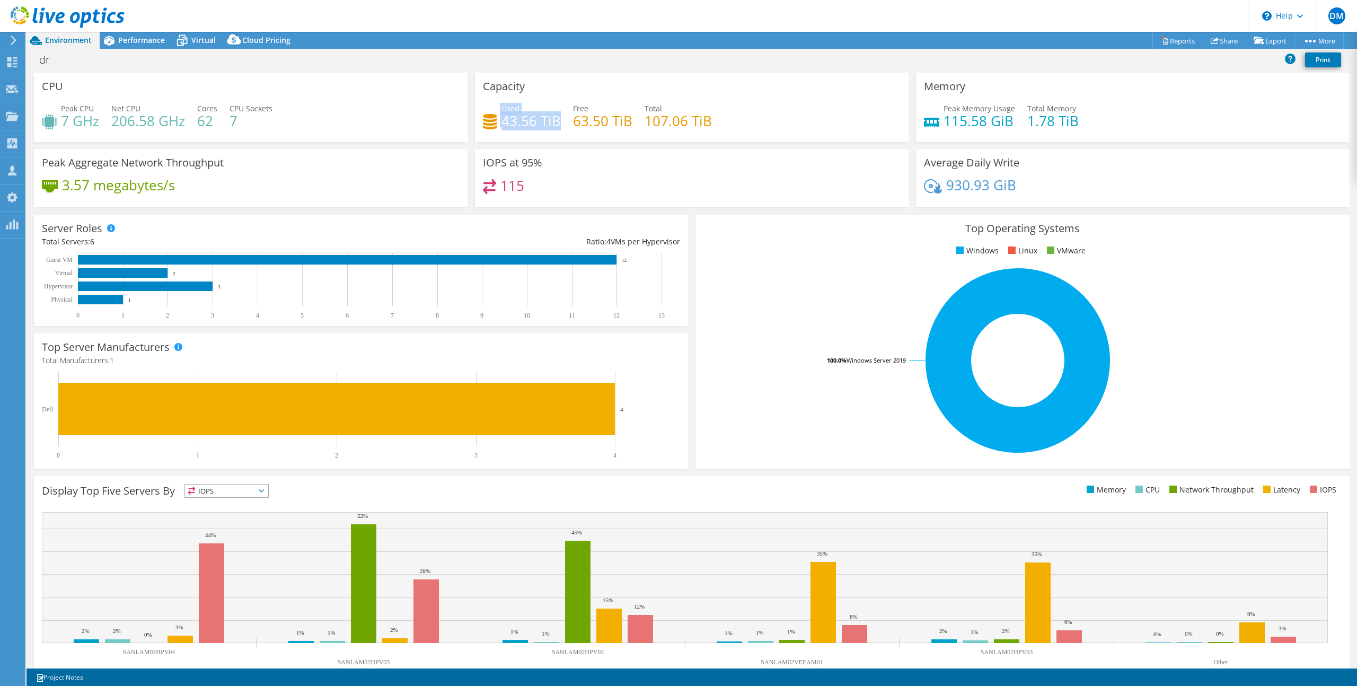
drag, startPoint x: 555, startPoint y: 124, endPoint x: 493, endPoint y: 116, distance: 62.0
click at [493, 116] on div "Used 43.56 TiB" at bounding box center [522, 115] width 78 height 24
click at [697, 141] on div "Capacity Used 43.56 TiB Free 63.50 TiB Total 107.06 TiB" at bounding box center [692, 107] width 434 height 69
drag, startPoint x: 722, startPoint y: 120, endPoint x: 632, endPoint y: 122, distance: 89.6
click at [632, 122] on div "Used 43.56 TiB Free 63.50 TiB Total 107.06 TiB" at bounding box center [692, 120] width 418 height 34
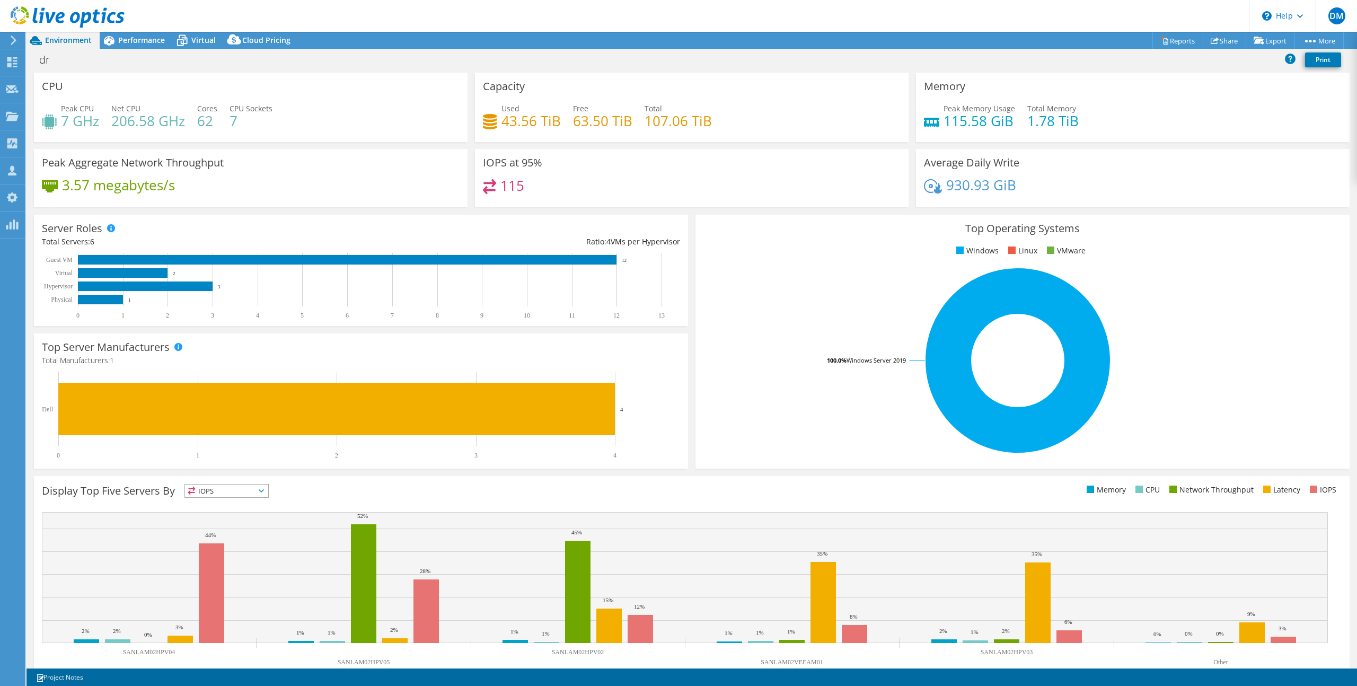
click at [717, 135] on div "Used 43.56 TiB Free 63.50 TiB Total 107.06 TiB" at bounding box center [692, 120] width 418 height 34
click at [135, 36] on span "Performance" at bounding box center [141, 40] width 47 height 10
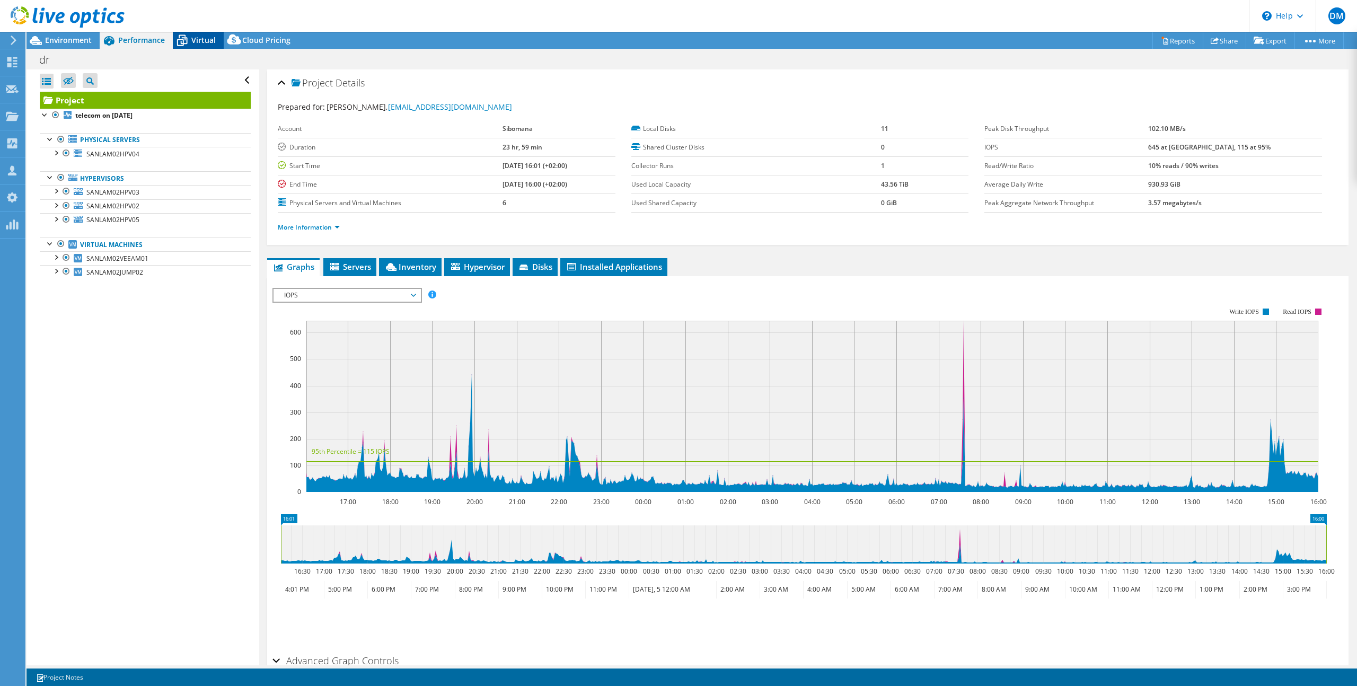
click at [189, 36] on icon at bounding box center [182, 40] width 19 height 19
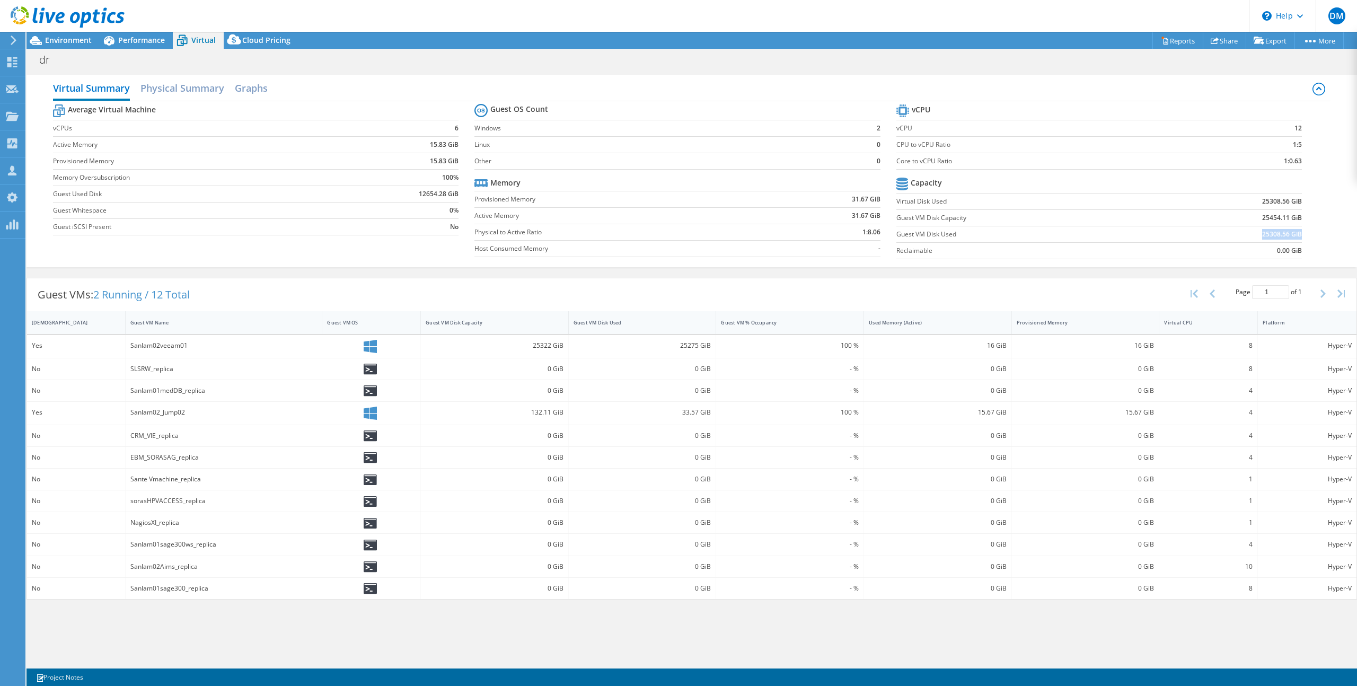
drag, startPoint x: 1301, startPoint y: 235, endPoint x: 1248, endPoint y: 234, distance: 53.0
click at [1248, 234] on td "25308.56 GiB" at bounding box center [1232, 234] width 140 height 16
click at [60, 33] on div at bounding box center [62, 18] width 125 height 36
click at [60, 44] on span "Environment" at bounding box center [68, 40] width 47 height 10
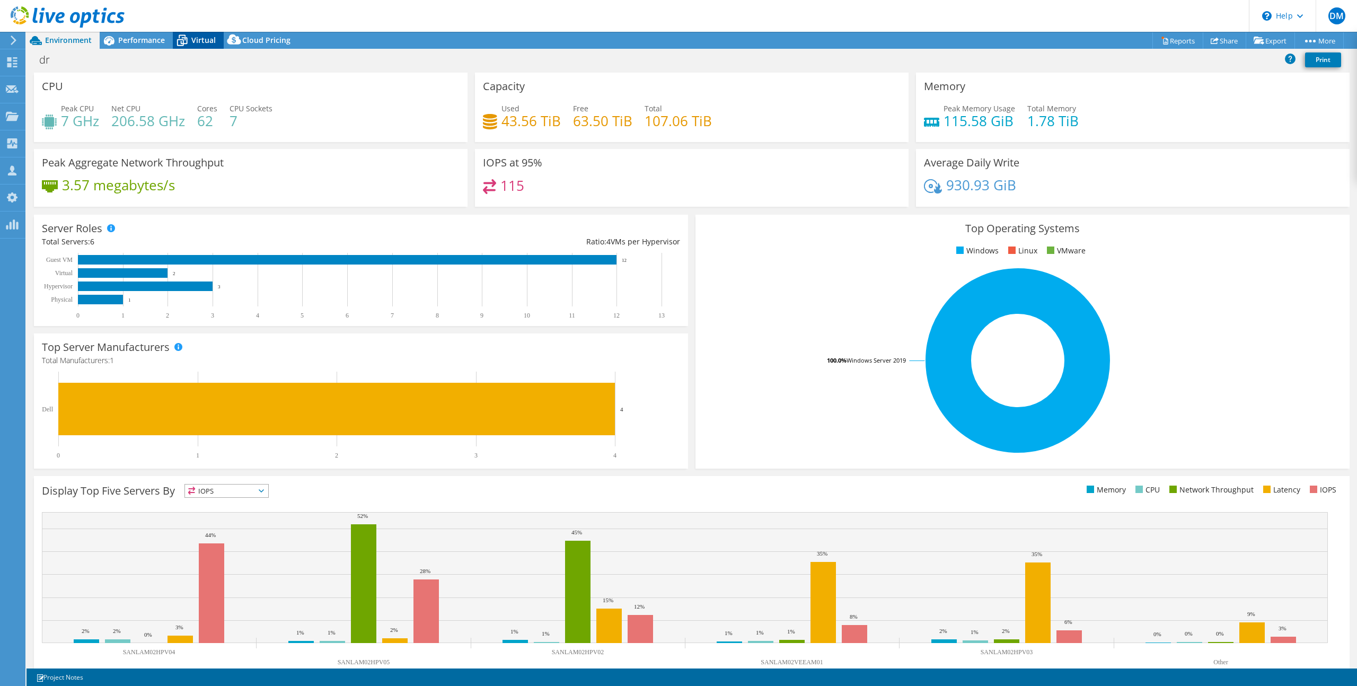
click at [190, 46] on icon at bounding box center [182, 40] width 19 height 19
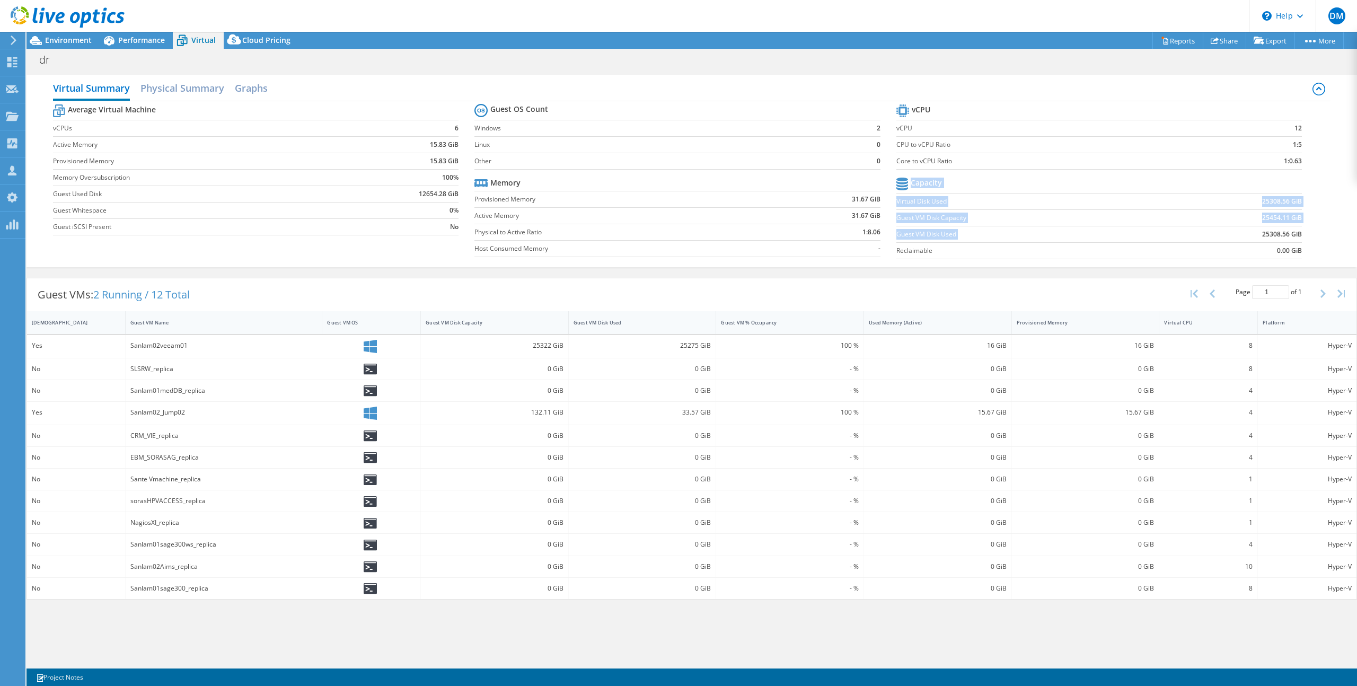
drag, startPoint x: 1303, startPoint y: 239, endPoint x: 1232, endPoint y: 238, distance: 70.5
click at [1232, 238] on section "vCPU vCPU 12 CPU to vCPU Ratio 1:5 Core to vCPU Ratio 1:0.63 Capacity Virtual D…" at bounding box center [1106, 183] width 421 height 163
click at [1232, 238] on td "25308.56 GiB" at bounding box center [1232, 234] width 140 height 16
click at [60, 38] on span "Environment" at bounding box center [68, 40] width 47 height 10
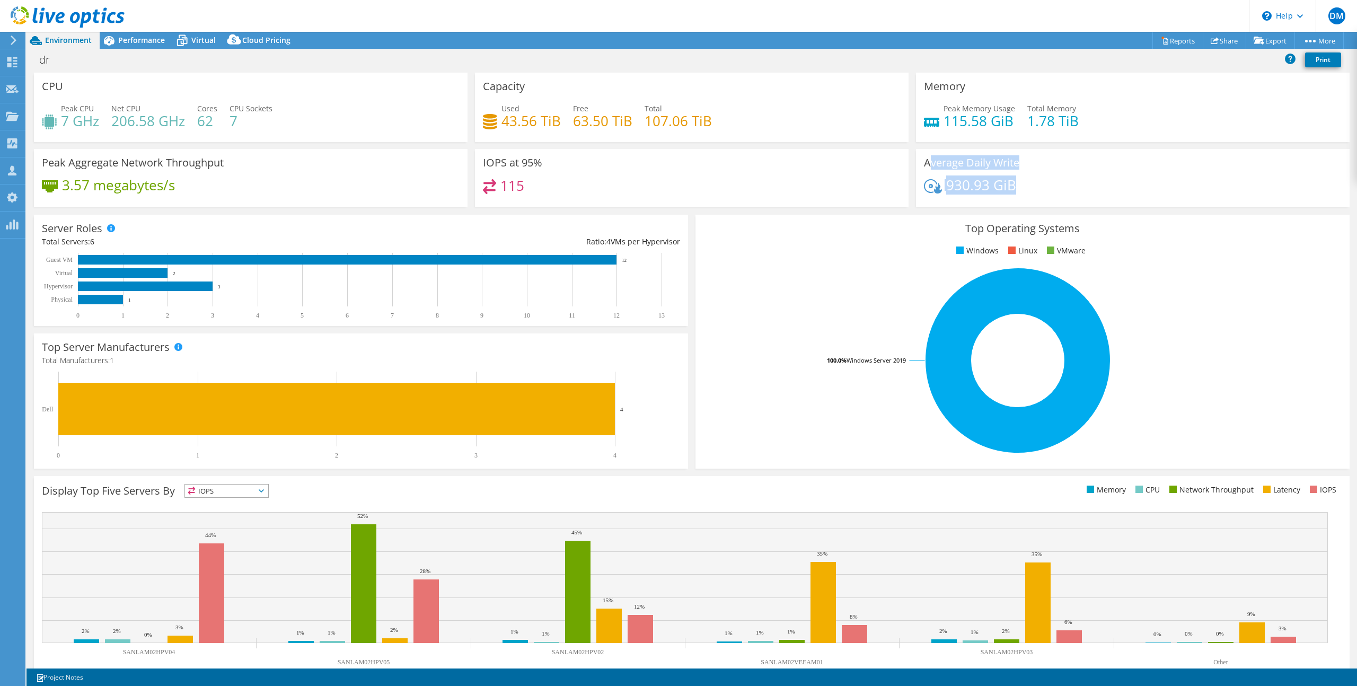
drag, startPoint x: 1019, startPoint y: 182, endPoint x: 922, endPoint y: 163, distance: 98.4
click at [922, 163] on div "Average Daily Write 930.93 GiB" at bounding box center [1133, 178] width 434 height 58
drag, startPoint x: 917, startPoint y: 163, endPoint x: 1019, endPoint y: 191, distance: 106.8
click at [1019, 191] on div "Average Daily Write 930.93 GiB" at bounding box center [1133, 178] width 434 height 58
click at [1068, 189] on div "930.93 GiB" at bounding box center [1133, 190] width 418 height 22
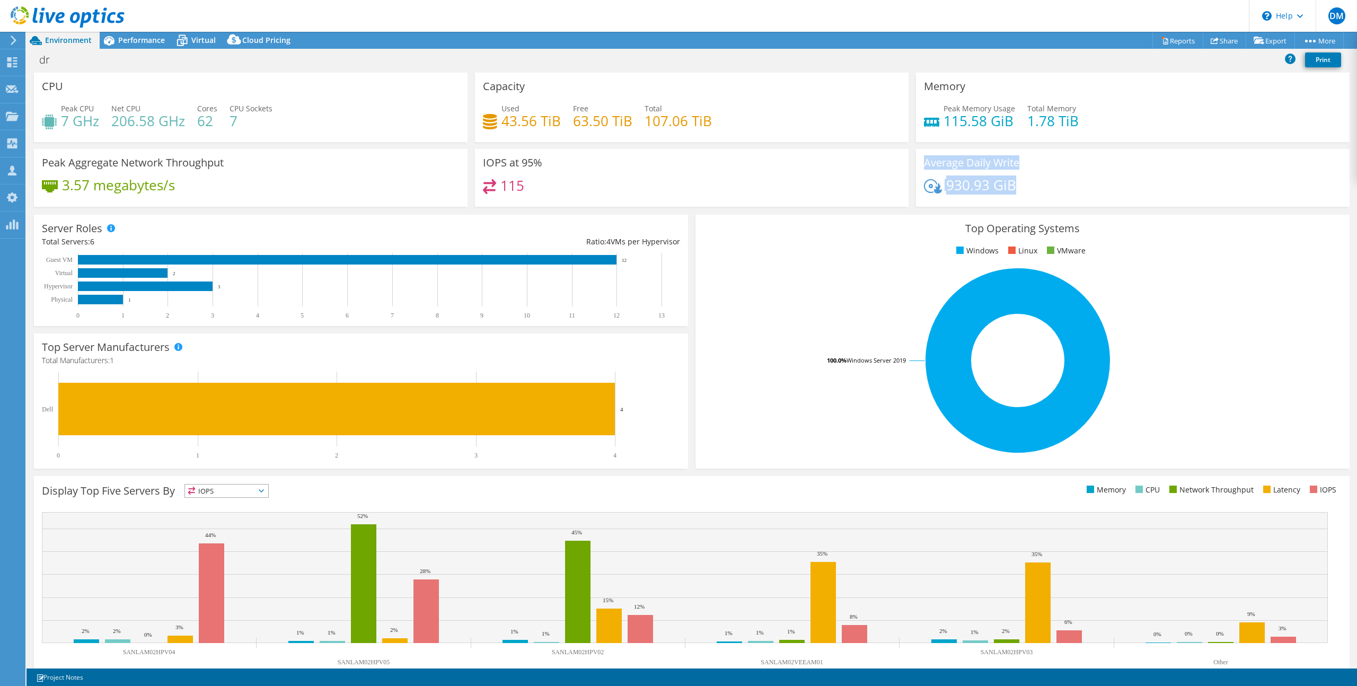
drag, startPoint x: 1014, startPoint y: 187, endPoint x: 919, endPoint y: 164, distance: 97.7
click at [919, 164] on div "Average Daily Write 930.93 GiB" at bounding box center [1133, 178] width 434 height 58
click at [1045, 190] on div "930.93 GiB" at bounding box center [1133, 190] width 418 height 22
drag, startPoint x: 1013, startPoint y: 185, endPoint x: 911, endPoint y: 166, distance: 103.5
click at [916, 166] on div "Average Daily Write 930.93 GiB" at bounding box center [1133, 178] width 434 height 58
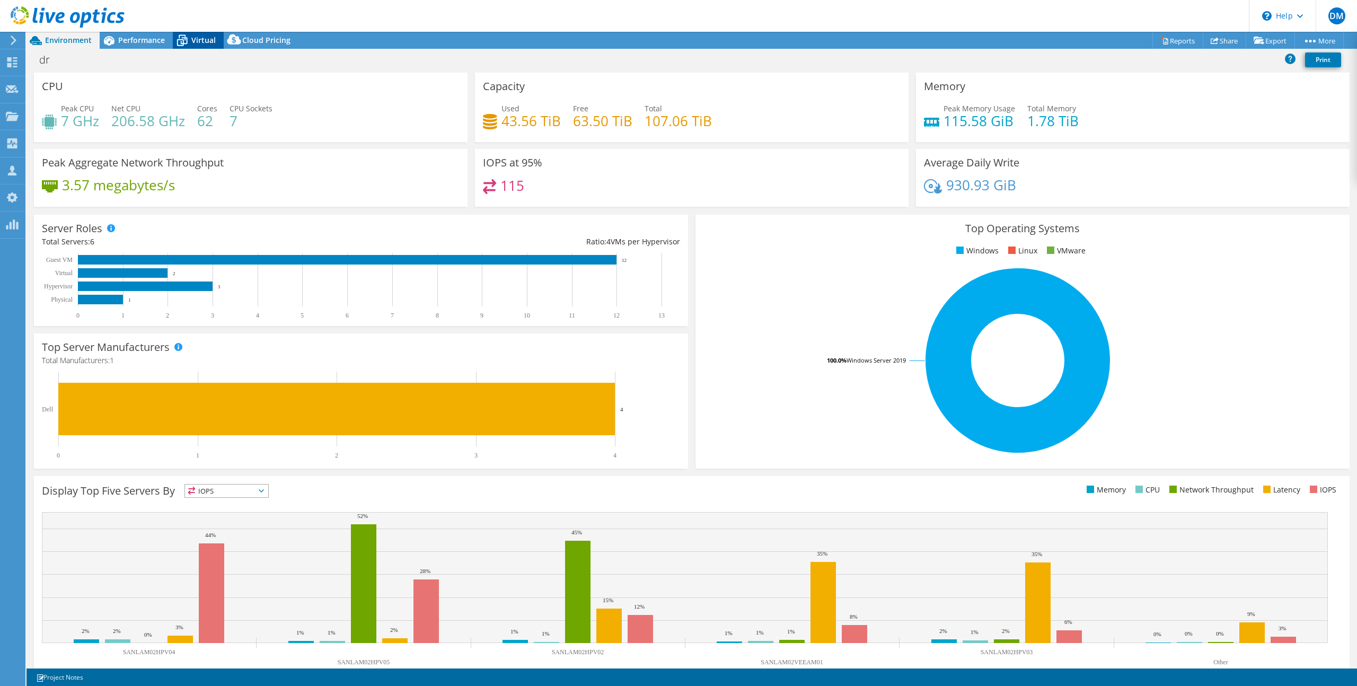
click at [194, 40] on span "Virtual" at bounding box center [203, 40] width 24 height 10
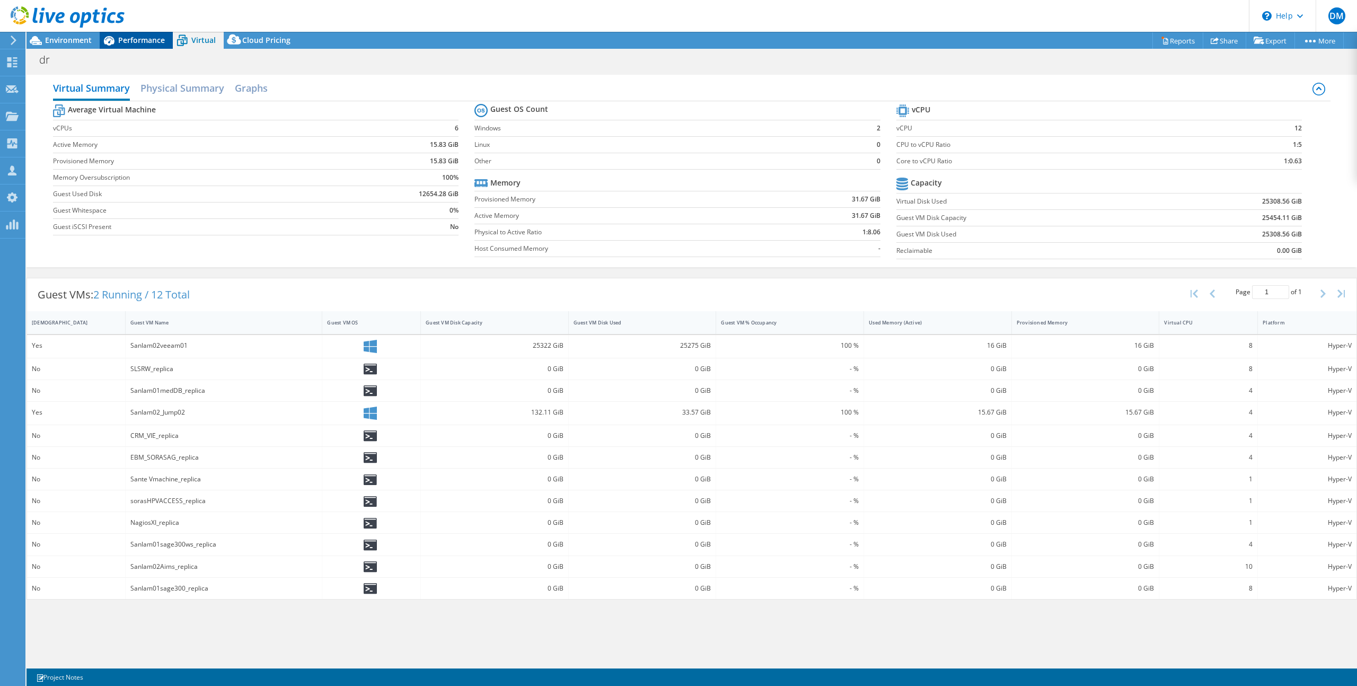
click at [150, 41] on span "Performance" at bounding box center [141, 40] width 47 height 10
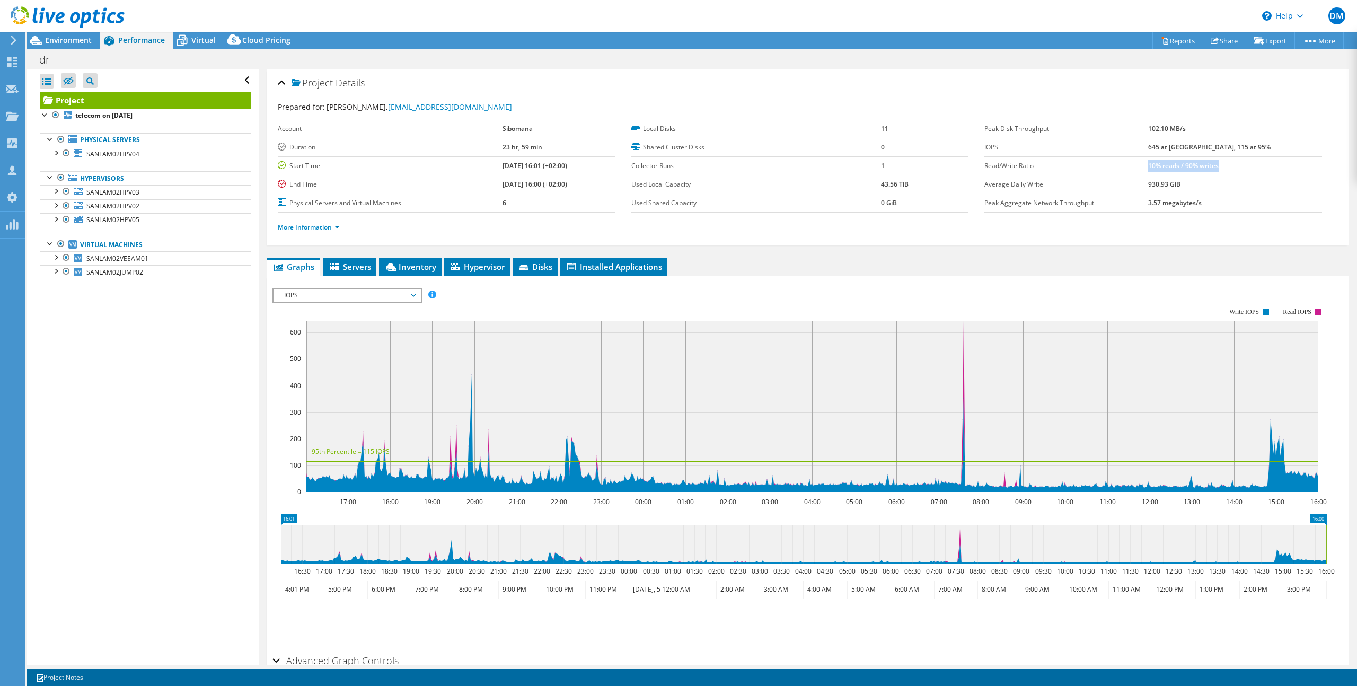
drag, startPoint x: 1262, startPoint y: 165, endPoint x: 1214, endPoint y: 170, distance: 47.9
click at [1185, 165] on td "10% reads / 90% writes" at bounding box center [1235, 165] width 174 height 19
click at [1219, 166] on b "10% reads / 90% writes" at bounding box center [1183, 165] width 71 height 9
click at [373, 305] on rect at bounding box center [799, 400] width 1054 height 212
click at [380, 299] on span "IOPS" at bounding box center [347, 295] width 136 height 13
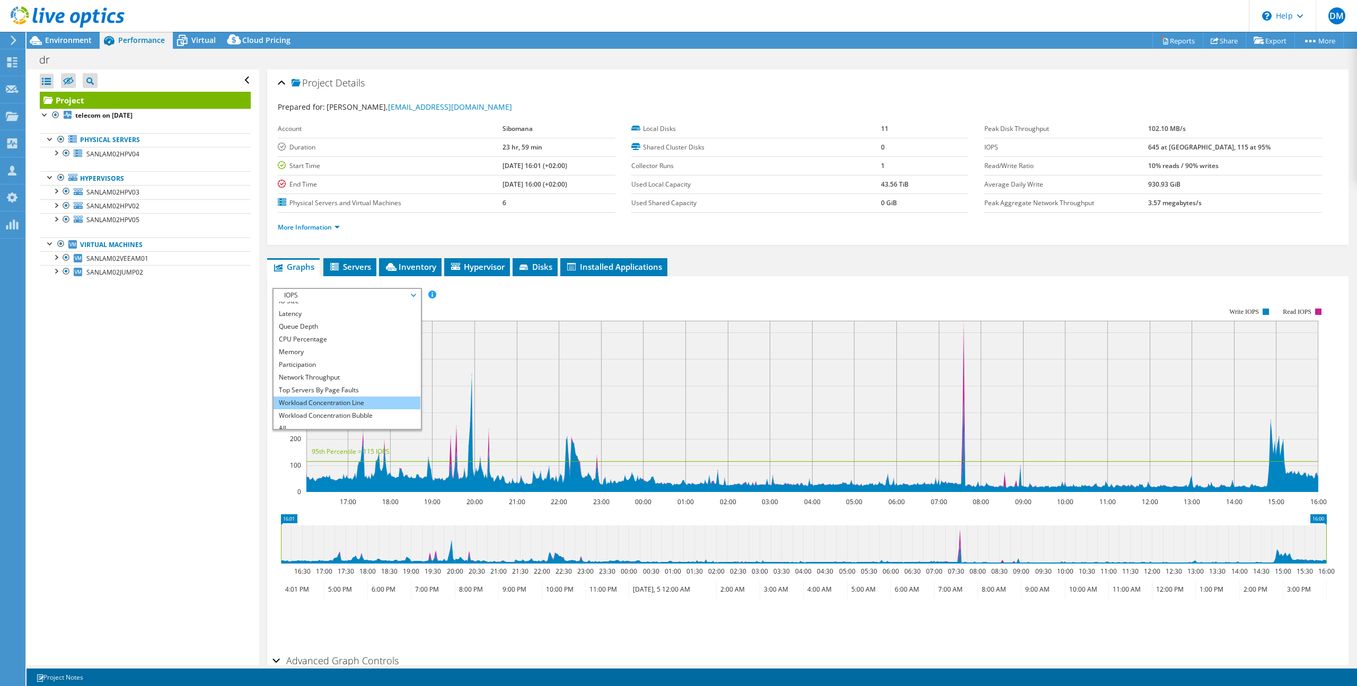
scroll to position [38, 0]
click at [366, 410] on li "Workload Concentration Bubble" at bounding box center [347, 409] width 147 height 13
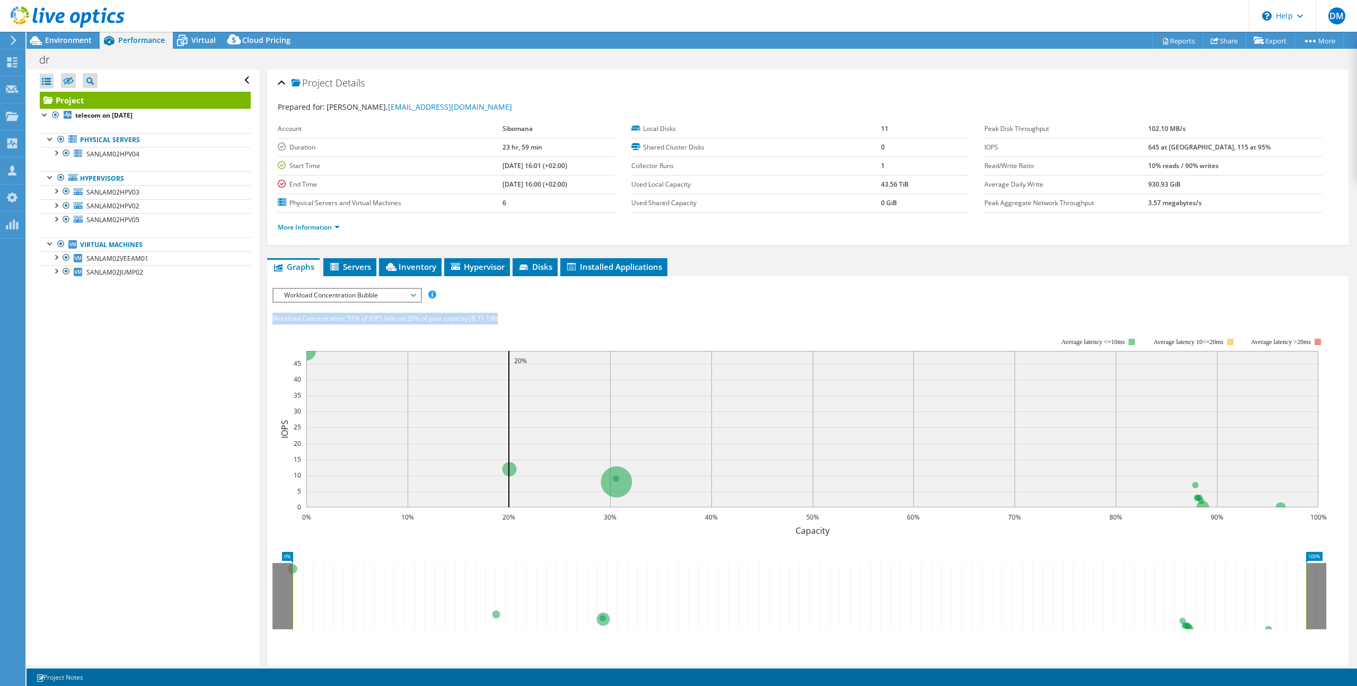
drag, startPoint x: 524, startPoint y: 319, endPoint x: 271, endPoint y: 321, distance: 252.9
click at [271, 321] on section "IOPS Disk Throughput IO Size Latency Queue Depth CPU Percentage Memory Page Fau…" at bounding box center [807, 505] width 1081 height 459
click at [424, 327] on rect at bounding box center [799, 430] width 1054 height 212
click at [477, 326] on rect at bounding box center [799, 430] width 1054 height 212
click at [494, 306] on div "IOPS Disk Throughput IO Size Latency Queue Depth CPU Percentage Memory Page Fau…" at bounding box center [807, 484] width 1071 height 392
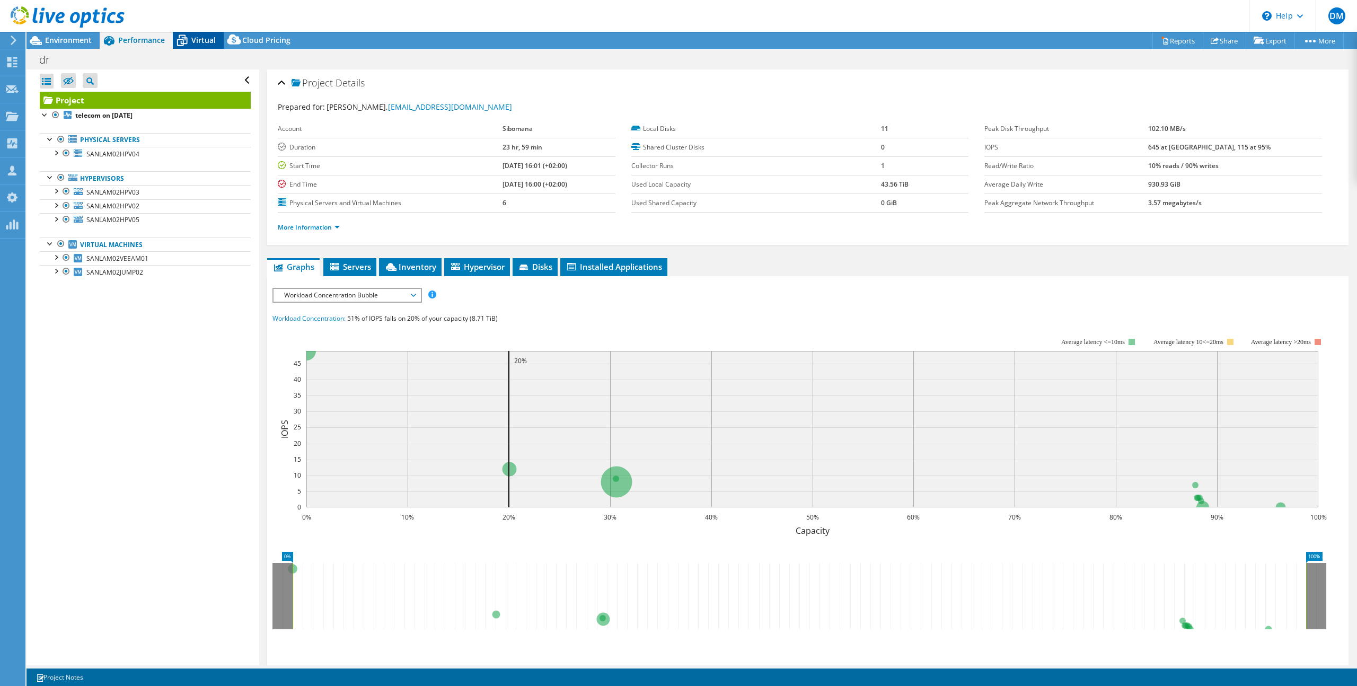
click at [204, 43] on span "Virtual" at bounding box center [203, 40] width 24 height 10
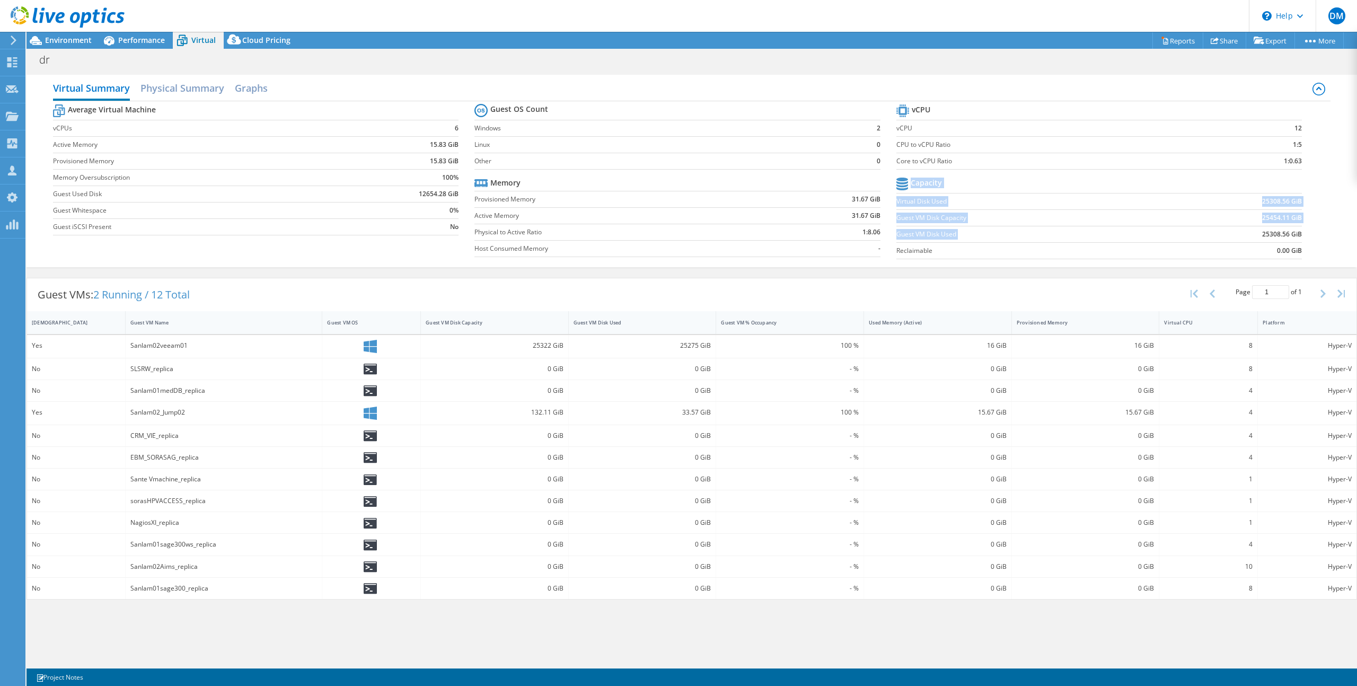
drag, startPoint x: 1305, startPoint y: 232, endPoint x: 1253, endPoint y: 232, distance: 52.5
click at [1253, 232] on section "vCPU vCPU 12 CPU to vCPU Ratio 1:5 Core to vCPU Ratio 1:0.63 Capacity Virtual D…" at bounding box center [1106, 183] width 421 height 163
click at [147, 48] on div "Performance" at bounding box center [136, 40] width 73 height 17
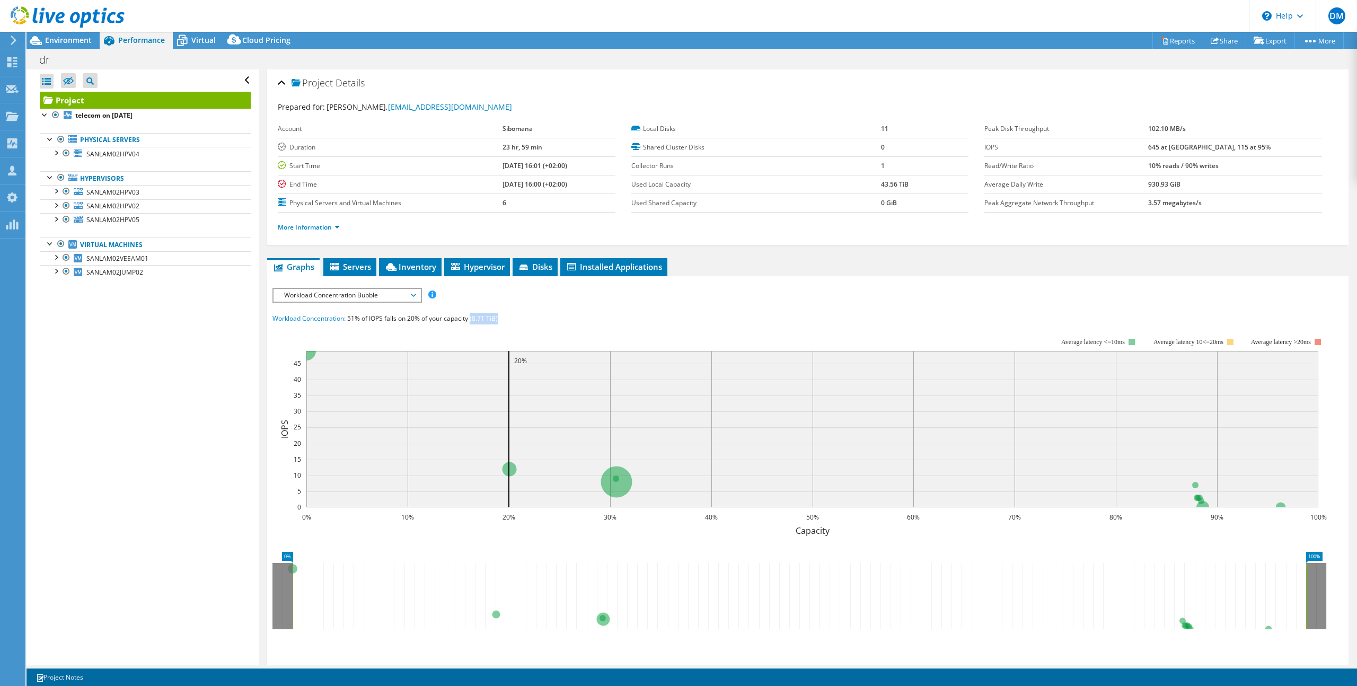
drag, startPoint x: 503, startPoint y: 321, endPoint x: 472, endPoint y: 323, distance: 30.8
click at [472, 323] on div "Workload Concentration: 51% of IOPS falls on 20% of your capacity (8.71 TiB)" at bounding box center [807, 319] width 1071 height 12
click at [65, 43] on span "Environment" at bounding box center [68, 40] width 47 height 10
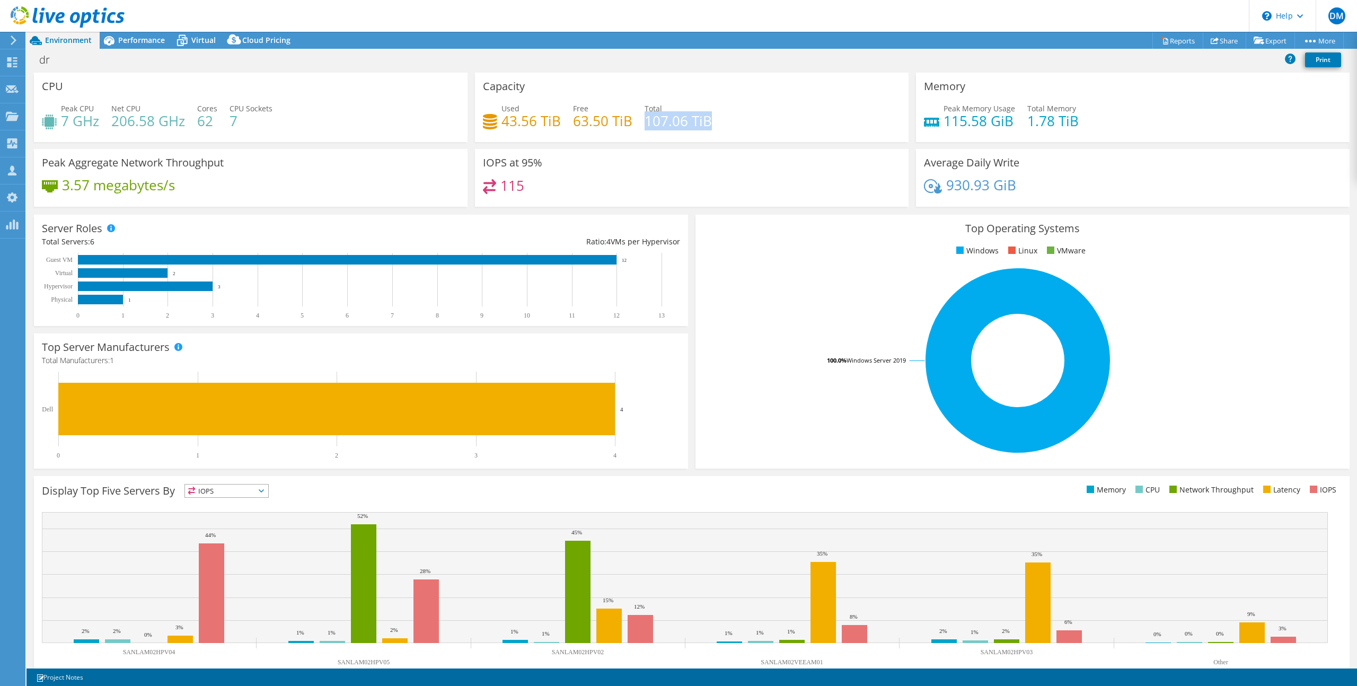
drag, startPoint x: 719, startPoint y: 129, endPoint x: 645, endPoint y: 128, distance: 74.2
click at [645, 128] on div "Used 43.56 TiB Free 63.50 TiB Total 107.06 TiB" at bounding box center [692, 120] width 418 height 34
drag, startPoint x: 631, startPoint y: 125, endPoint x: 570, endPoint y: 116, distance: 61.0
click at [570, 116] on div "Used 43.56 TiB Free 63.50 TiB Total 107.06 TiB" at bounding box center [692, 120] width 418 height 34
click at [573, 115] on h4 "63.50 TiB" at bounding box center [602, 121] width 59 height 12
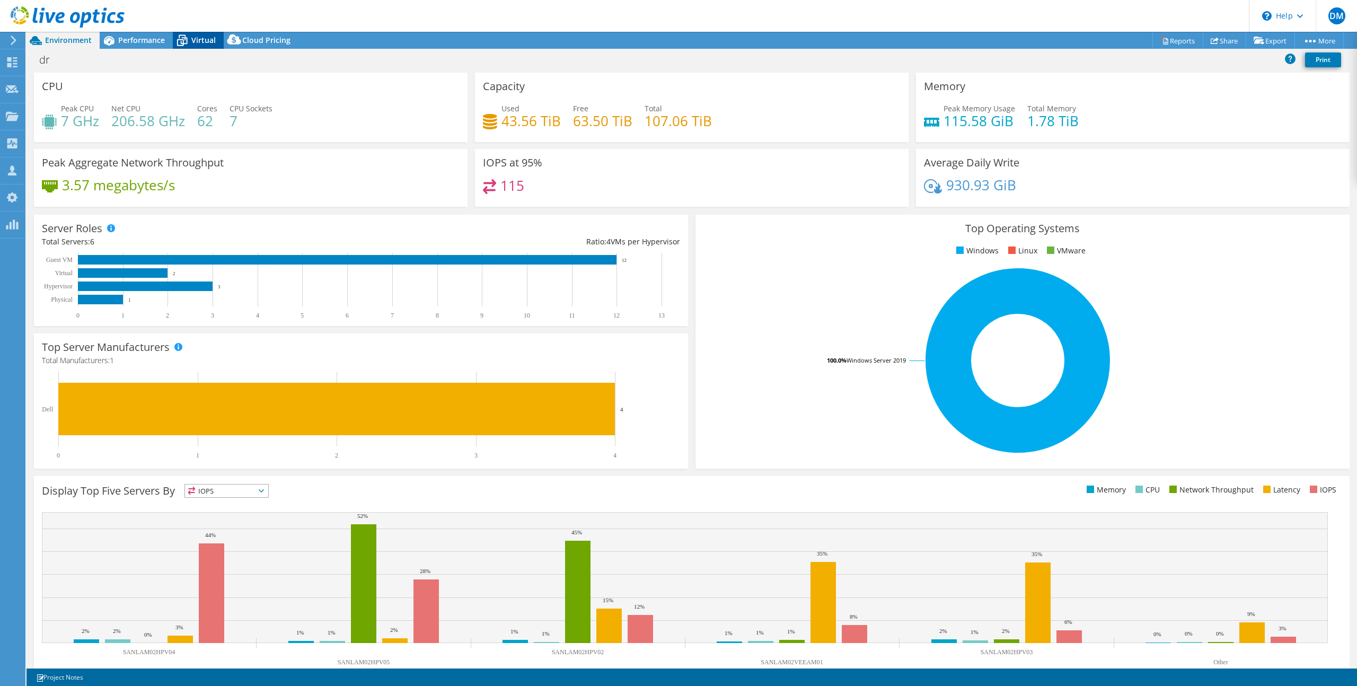
click at [195, 40] on span "Virtual" at bounding box center [203, 40] width 24 height 10
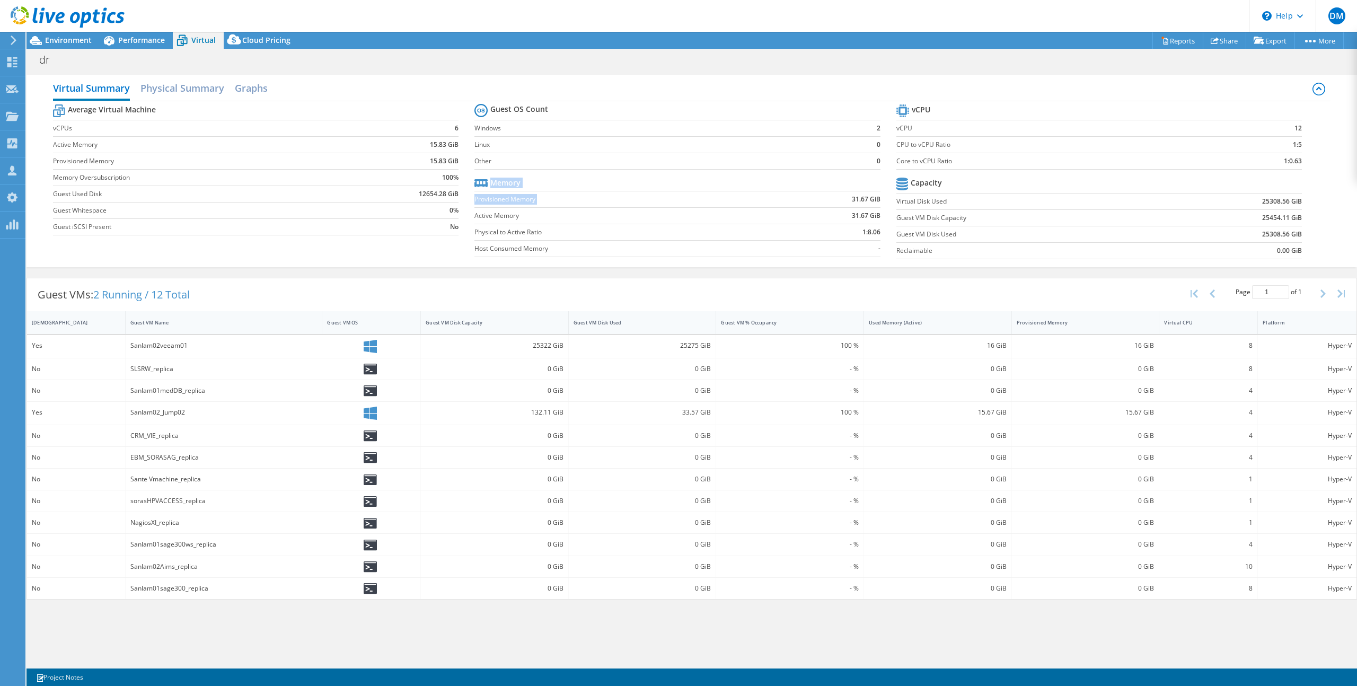
drag, startPoint x: 881, startPoint y: 200, endPoint x: 847, endPoint y: 200, distance: 33.9
click at [847, 200] on section "Guest OS Count Windows 2 Linux 0 Other 0 Memory Provisioned Memory 31.67 GiB Ac…" at bounding box center [684, 181] width 421 height 161
click at [847, 200] on td "31.67 GiB" at bounding box center [826, 199] width 108 height 16
drag, startPoint x: 485, startPoint y: 197, endPoint x: 552, endPoint y: 198, distance: 67.9
click at [552, 198] on label "Provisioned Memory" at bounding box center [623, 199] width 298 height 11
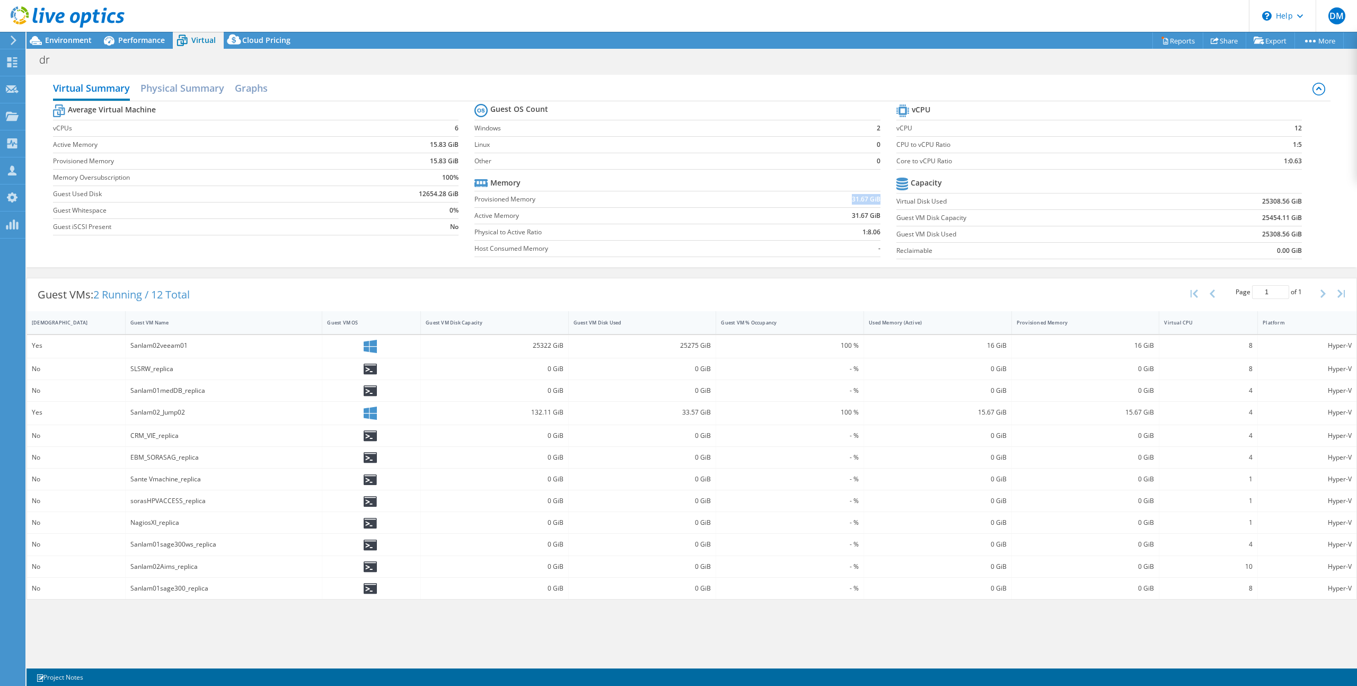
drag, startPoint x: 845, startPoint y: 197, endPoint x: 879, endPoint y: 198, distance: 34.5
click at [879, 198] on td "31.67 GiB" at bounding box center [826, 199] width 108 height 16
click at [854, 201] on b "31.67 GiB" at bounding box center [866, 199] width 29 height 11
drag, startPoint x: 846, startPoint y: 199, endPoint x: 881, endPoint y: 200, distance: 34.5
click at [881, 200] on section "Guest OS Count Windows 2 Linux 0 Other 0 Memory Provisioned Memory 31.67 GiB Ac…" at bounding box center [684, 181] width 421 height 161
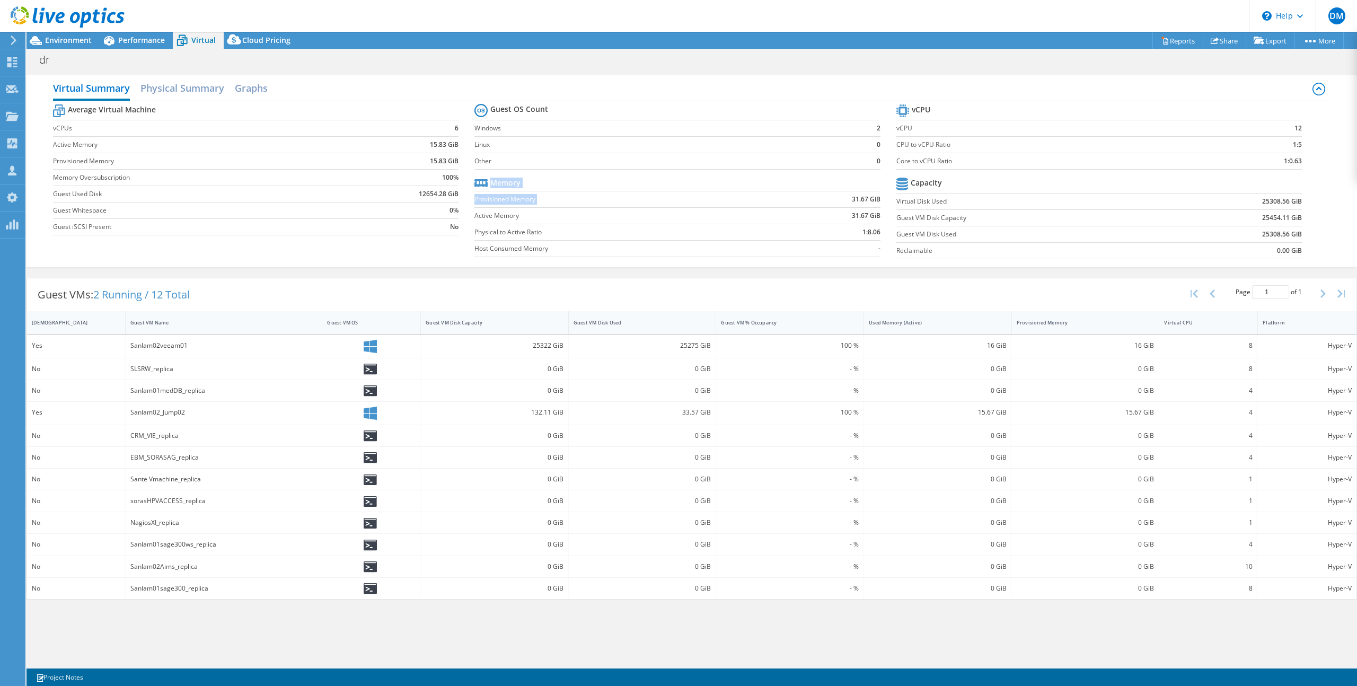
click at [852, 201] on b "31.67 GiB" at bounding box center [866, 199] width 29 height 11
drag, startPoint x: 1303, startPoint y: 161, endPoint x: 1270, endPoint y: 161, distance: 32.3
click at [1270, 161] on section "vCPU vCPU 12 CPU to vCPU Ratio 1:5 Core to vCPU Ratio 1:0.63 Capacity Virtual D…" at bounding box center [1106, 183] width 421 height 163
drag, startPoint x: 1290, startPoint y: 128, endPoint x: 1305, endPoint y: 128, distance: 14.8
click at [1305, 128] on section "vCPU vCPU 12 CPU to vCPU Ratio 1:5 Core to vCPU Ratio 1:0.63 Capacity Virtual D…" at bounding box center [1106, 183] width 421 height 163
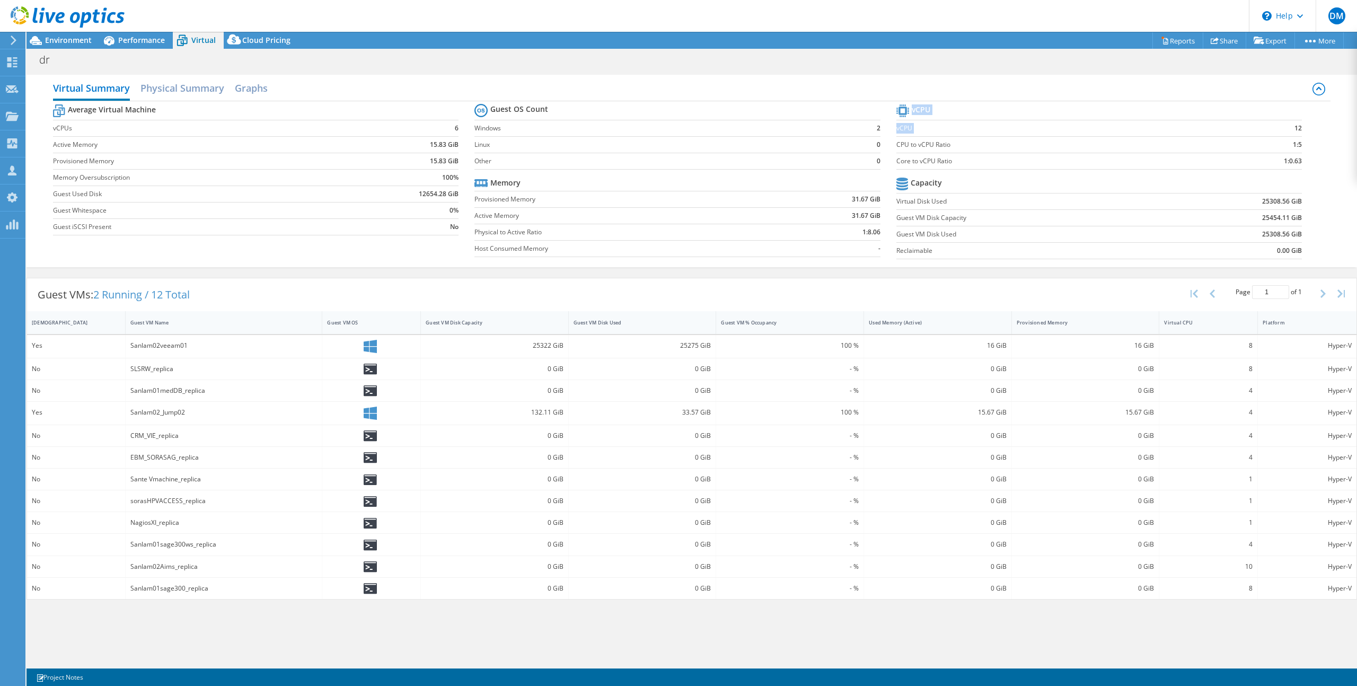
click at [1283, 137] on td "1:5" at bounding box center [1255, 144] width 93 height 16
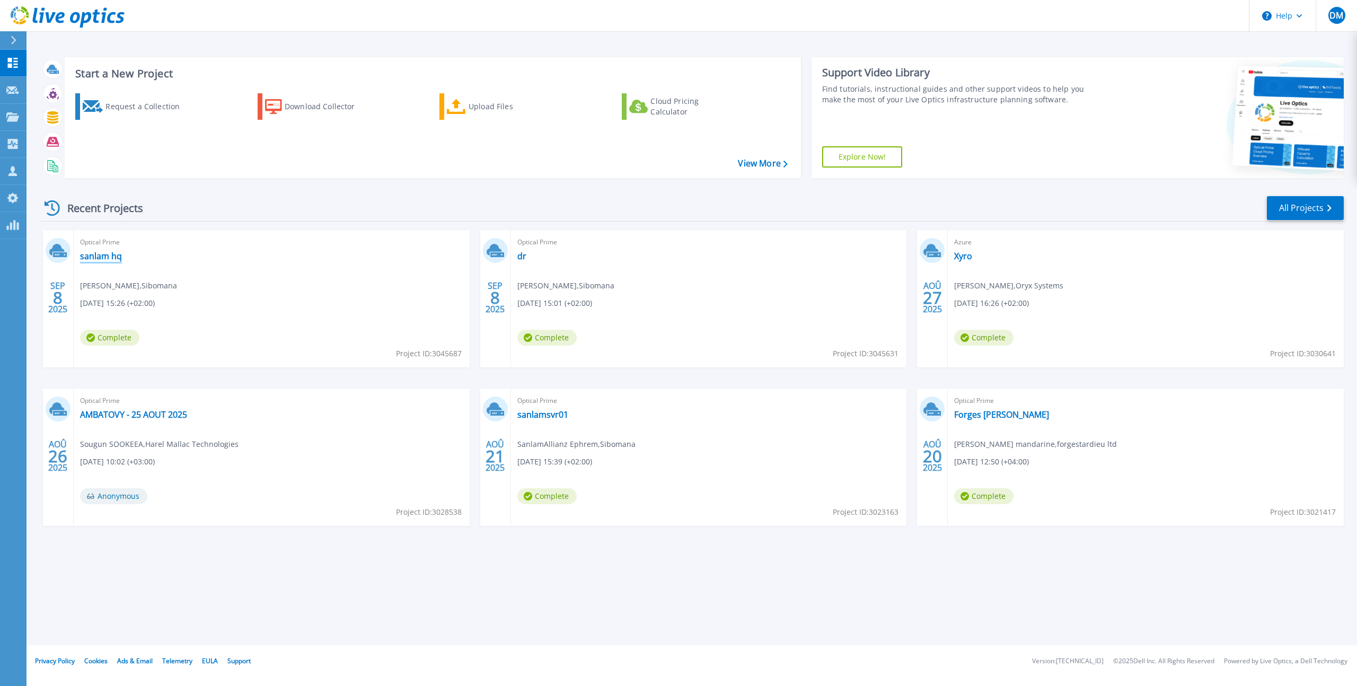
click at [116, 257] on link "sanlam hq" at bounding box center [101, 256] width 42 height 11
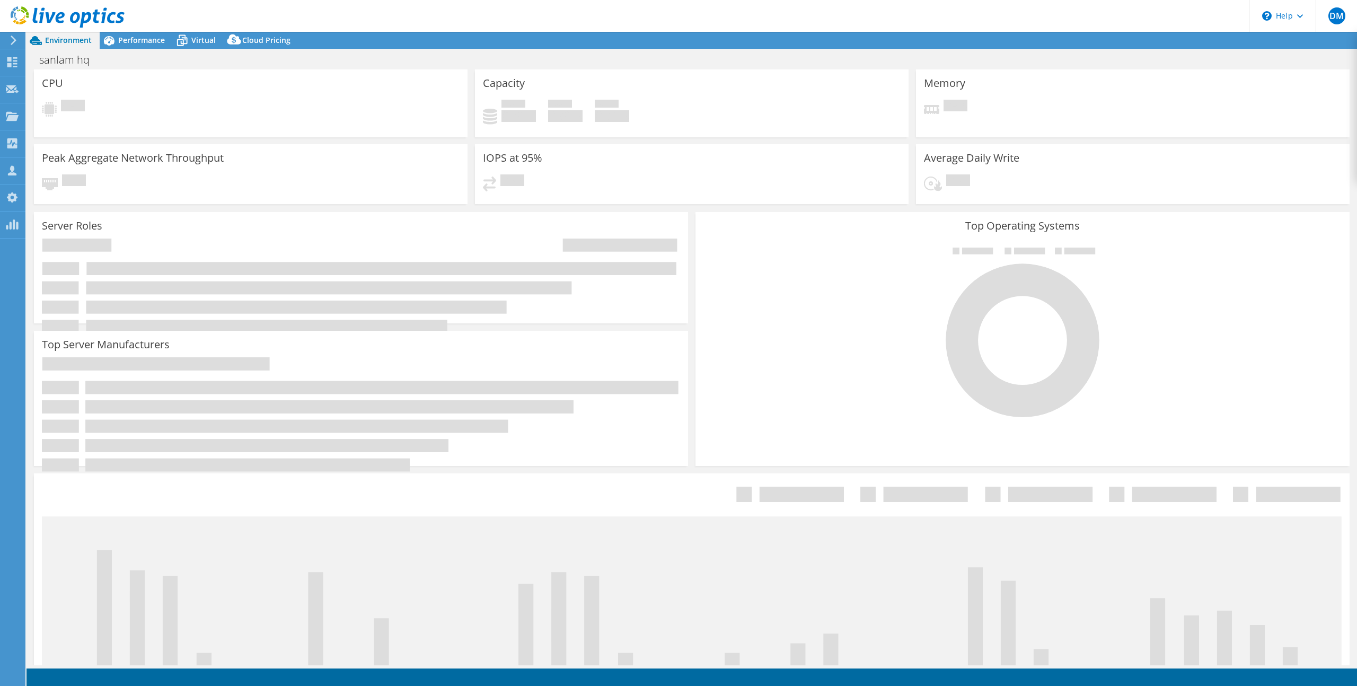
select select "USD"
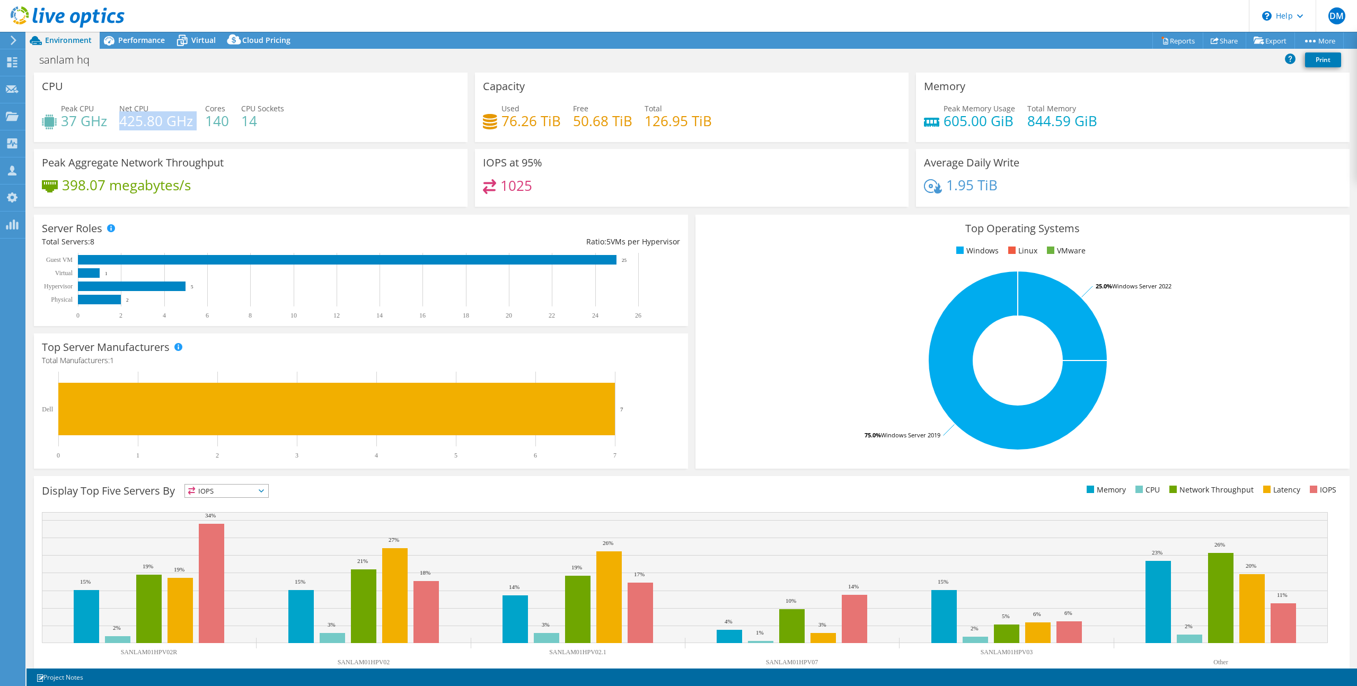
drag, startPoint x: 196, startPoint y: 122, endPoint x: 122, endPoint y: 123, distance: 74.2
click at [122, 123] on div "Peak CPU 37 GHz Net CPU 425.80 GHz Cores 140 CPU Sockets 14" at bounding box center [251, 120] width 418 height 34
drag, startPoint x: 63, startPoint y: 118, endPoint x: 103, endPoint y: 121, distance: 39.8
click at [103, 121] on h4 "37 GHz" at bounding box center [84, 121] width 46 height 12
click at [403, 117] on div "Peak CPU 37 GHz Net CPU 425.80 GHz Cores 140 CPU Sockets 14" at bounding box center [251, 120] width 418 height 34
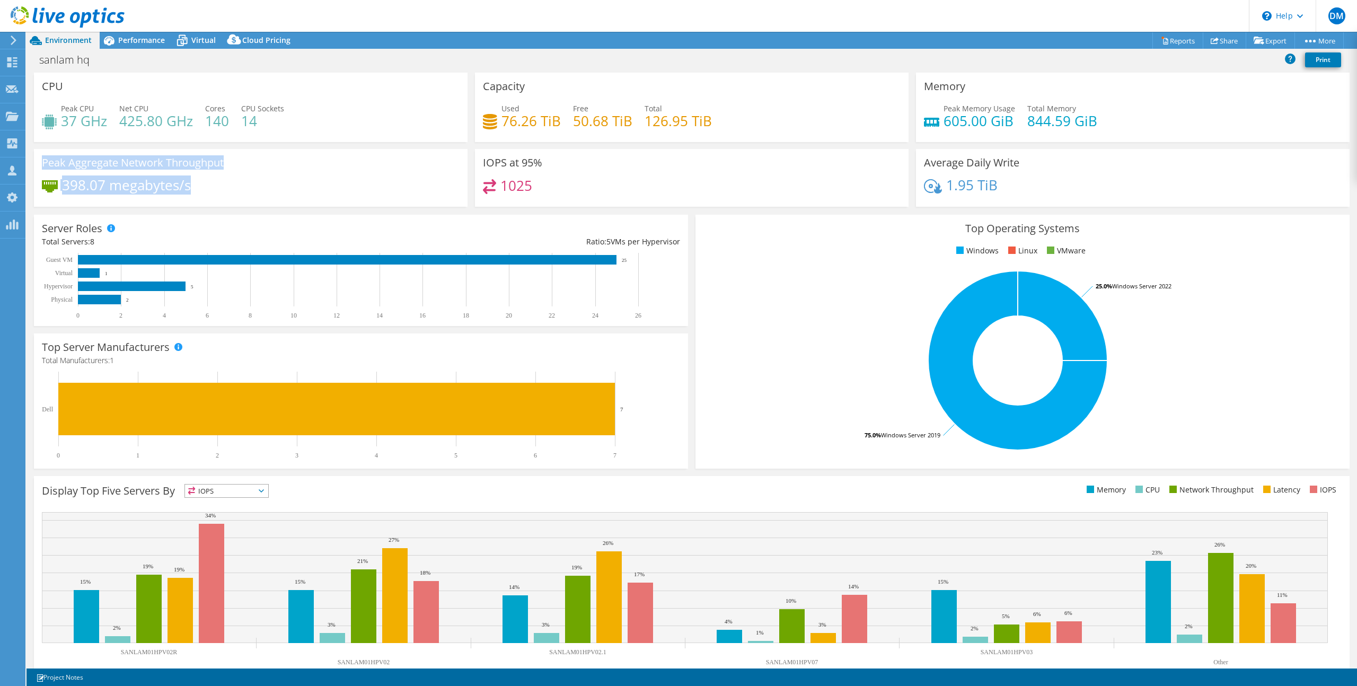
drag, startPoint x: 206, startPoint y: 182, endPoint x: 41, endPoint y: 156, distance: 166.4
click at [41, 156] on div "Peak Aggregate Network Throughput 398.07 megabytes/s" at bounding box center [251, 178] width 434 height 58
